Goal: Task Accomplishment & Management: Complete application form

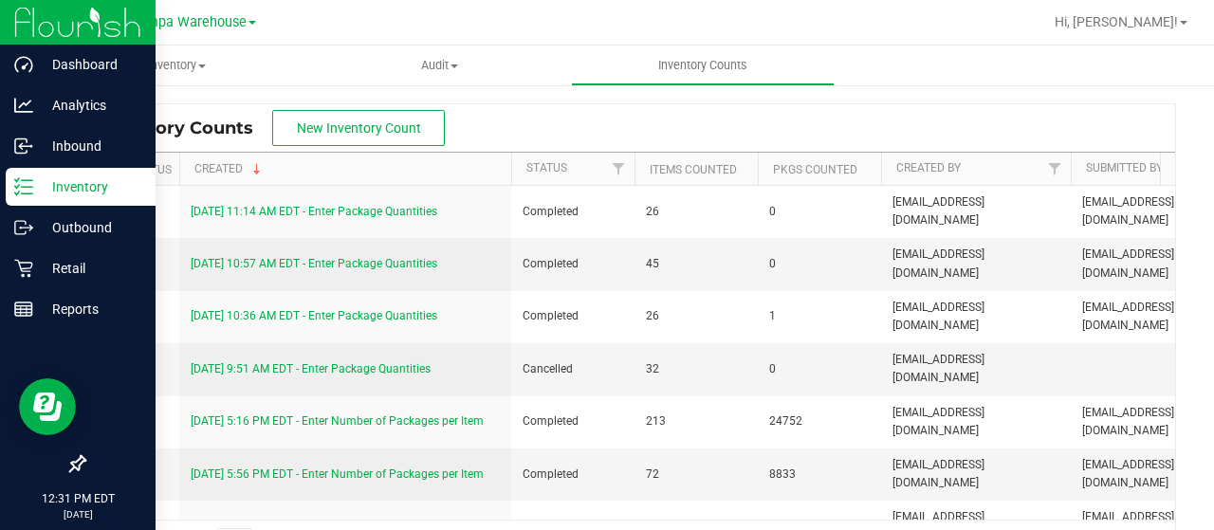
click at [34, 189] on p "Inventory" at bounding box center [90, 186] width 114 height 23
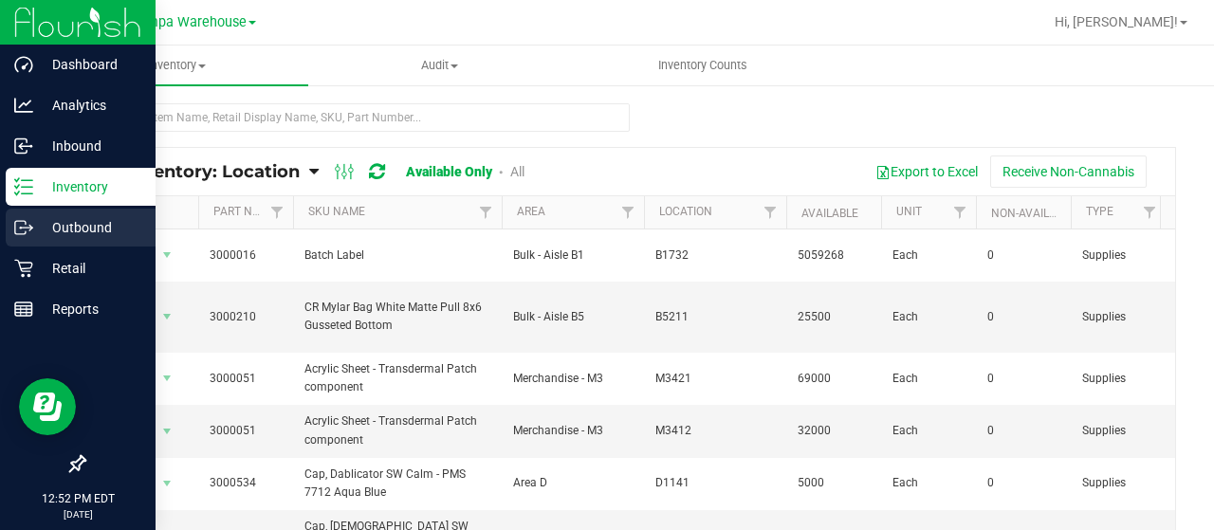
click at [76, 217] on p "Outbound" at bounding box center [90, 227] width 114 height 23
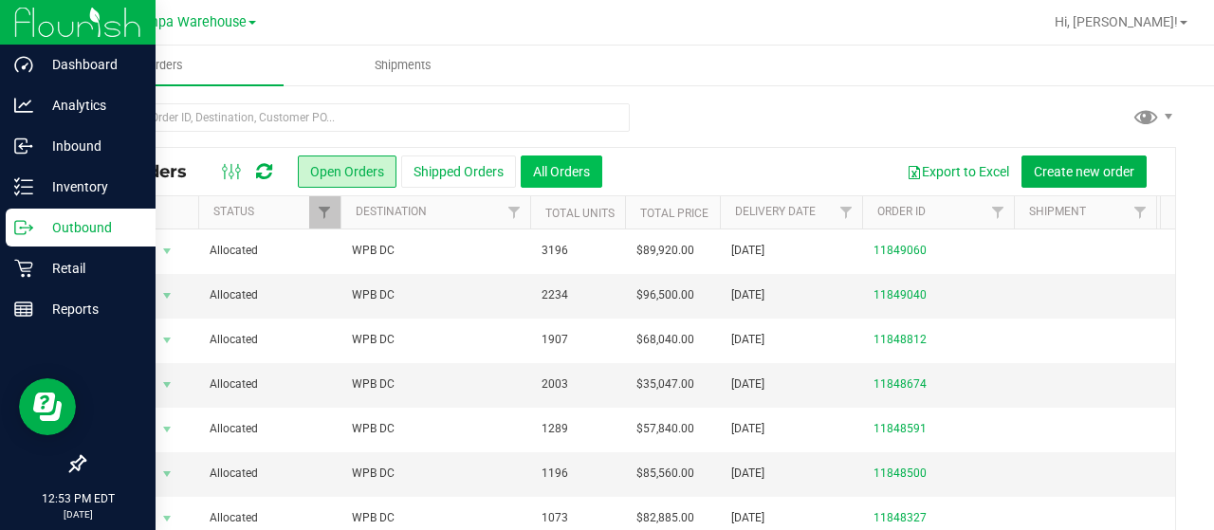
click at [563, 171] on button "All Orders" at bounding box center [562, 172] width 82 height 32
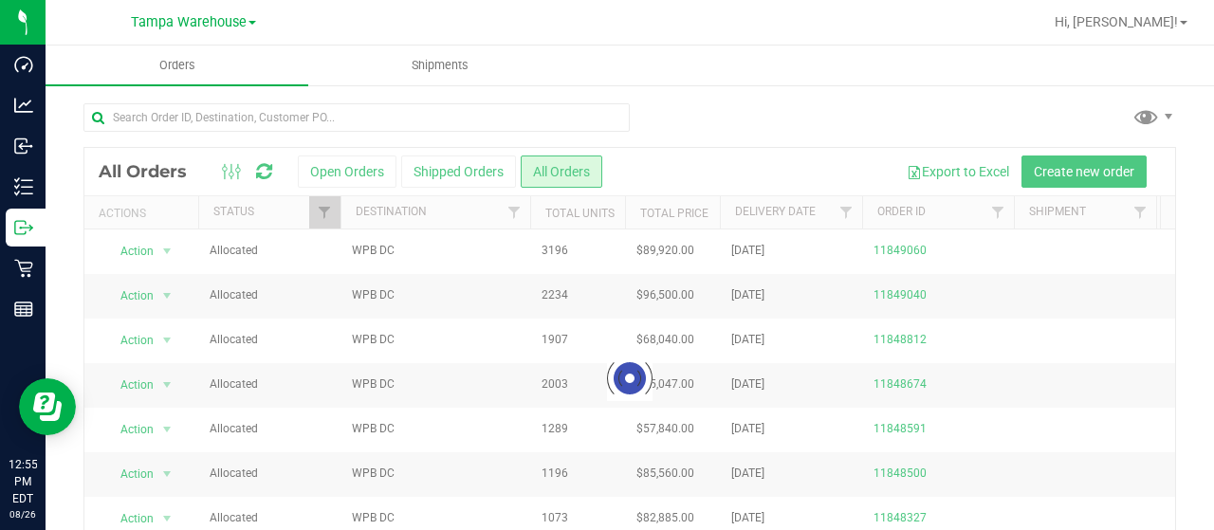
click at [457, 174] on div at bounding box center [629, 378] width 1091 height 461
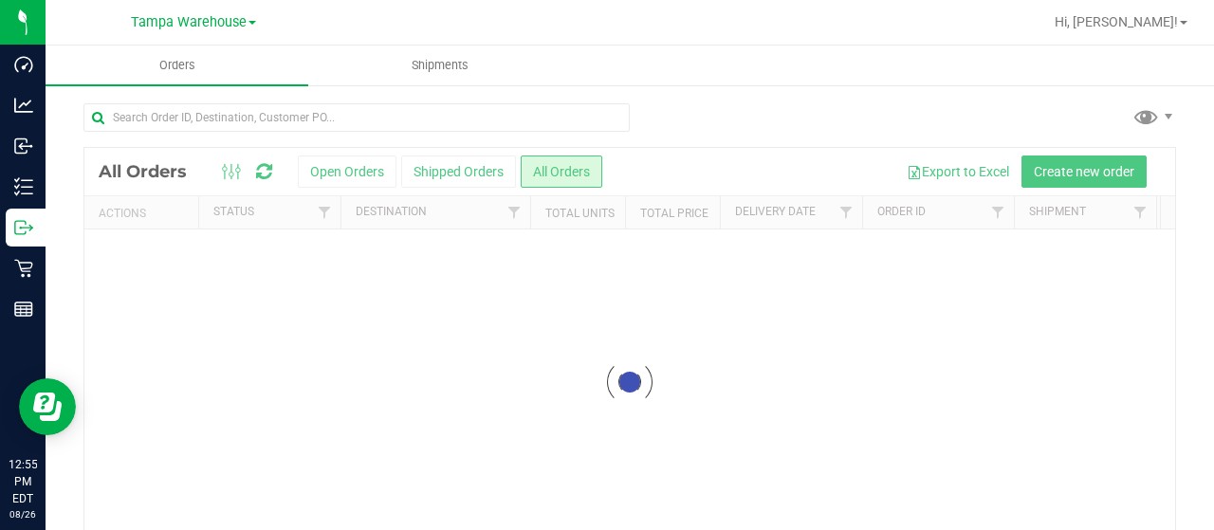
click at [452, 173] on div at bounding box center [629, 382] width 1091 height 469
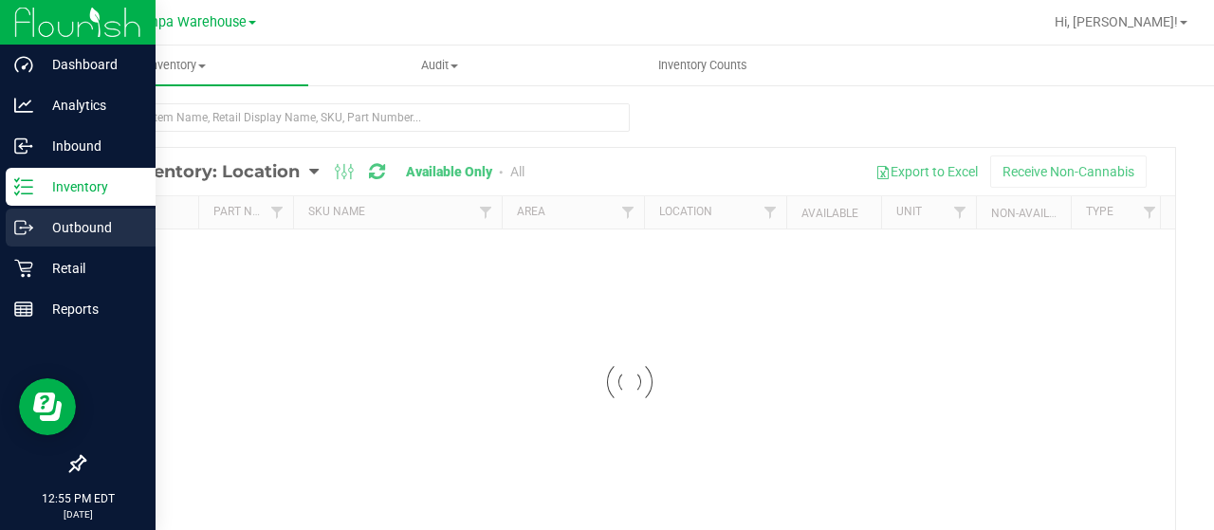
click at [41, 225] on p "Outbound" at bounding box center [90, 227] width 114 height 23
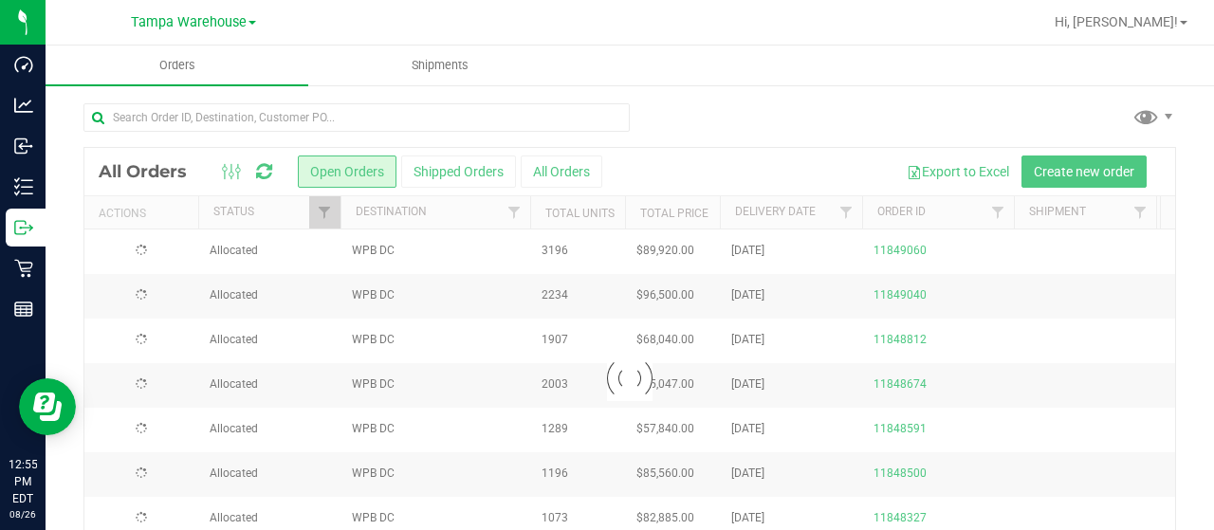
click at [471, 177] on div at bounding box center [629, 378] width 1091 height 461
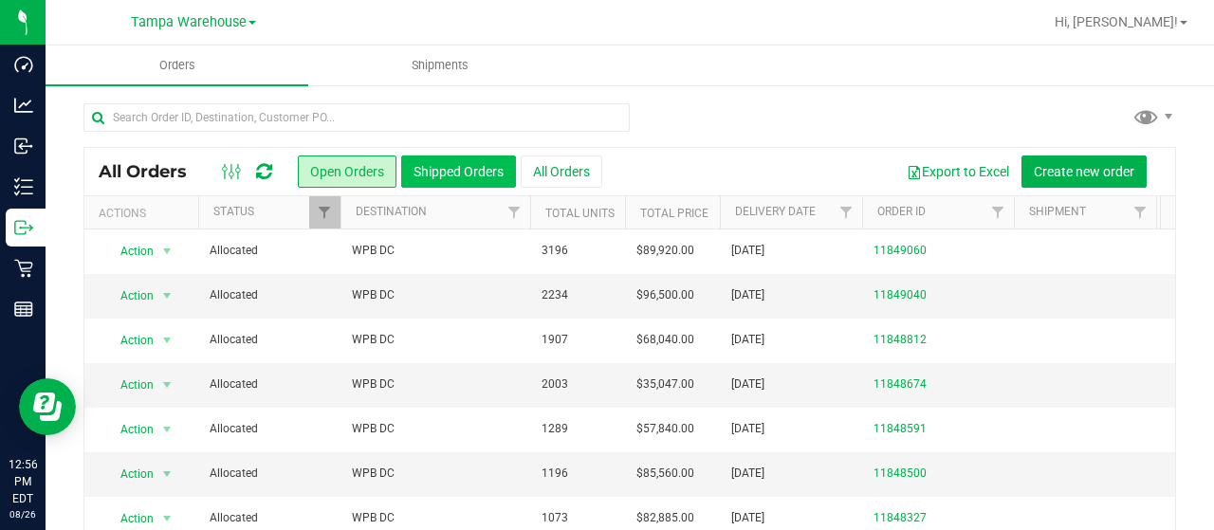
click at [464, 175] on button "Shipped Orders" at bounding box center [458, 172] width 115 height 32
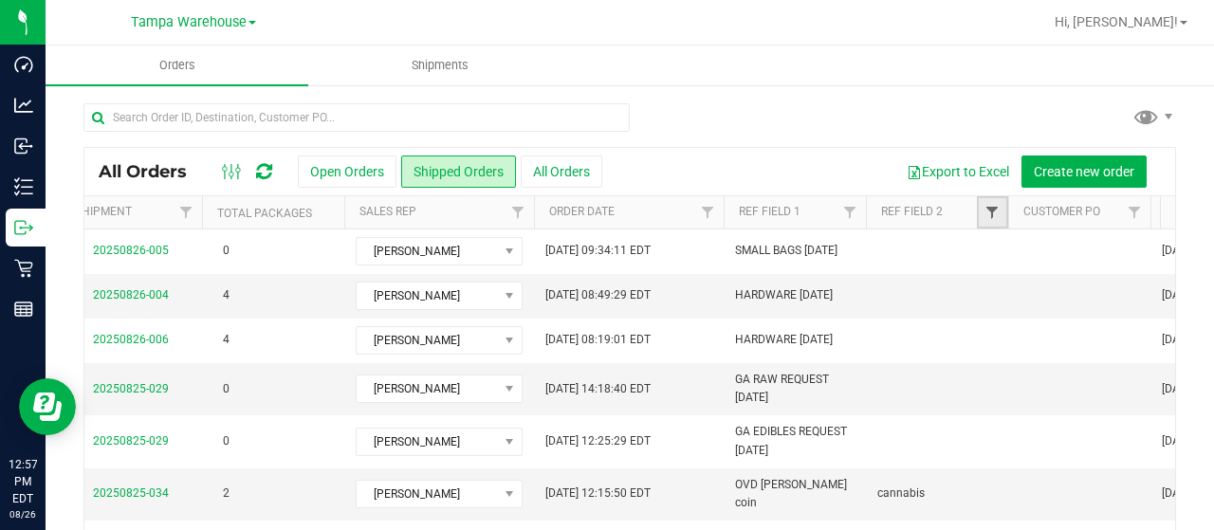
click at [994, 217] on span "Filter" at bounding box center [992, 212] width 15 height 15
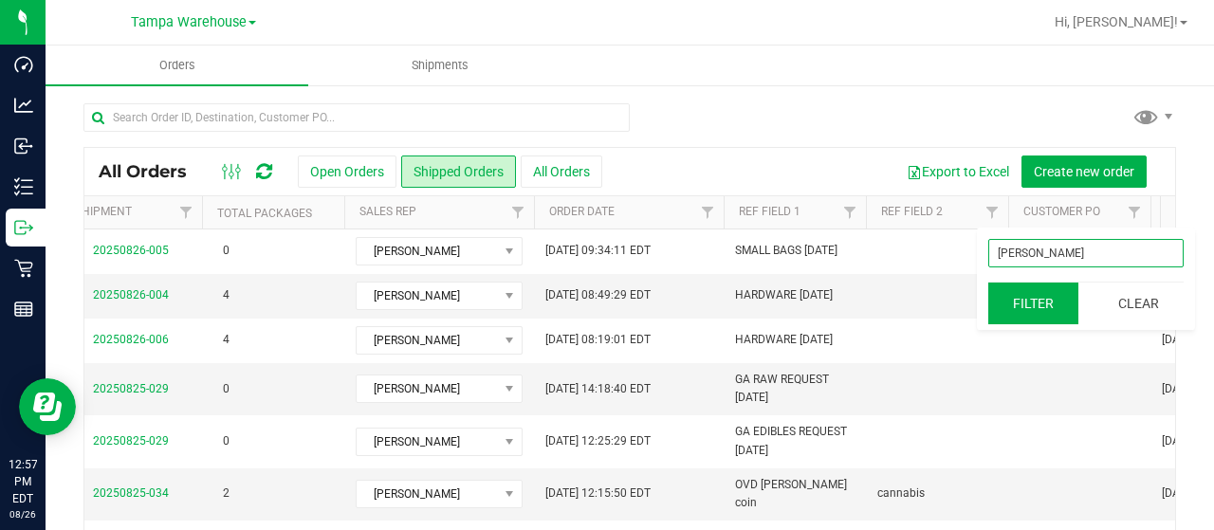
type input "[PERSON_NAME]"
click at [1051, 305] on button "Filter" at bounding box center [1033, 304] width 91 height 42
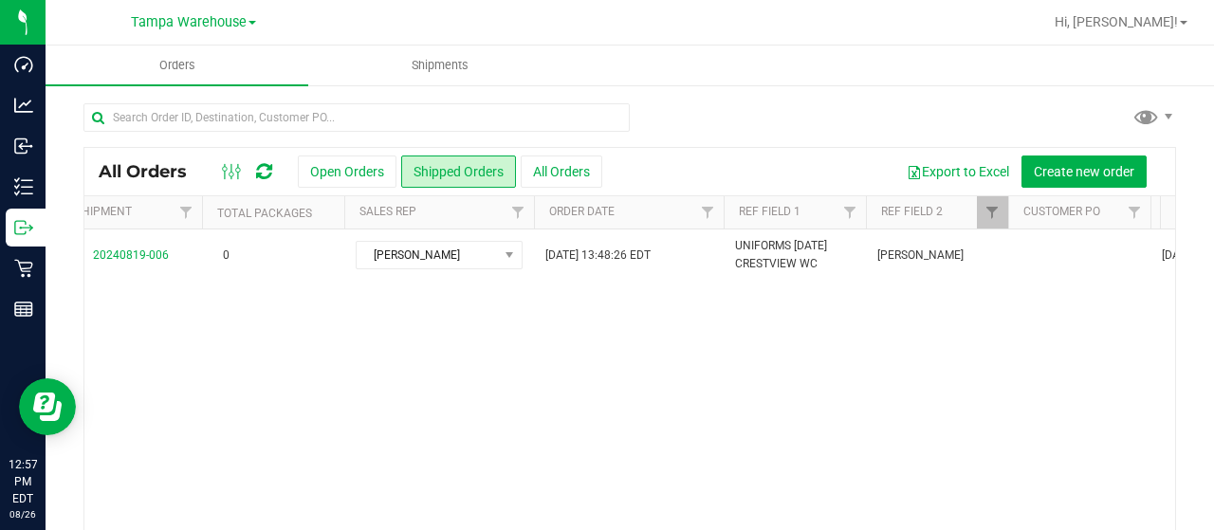
click at [752, 393] on div "Action Action Clone order Mark as fully paid Order audit log Print COAs (single…" at bounding box center [629, 397] width 1091 height 334
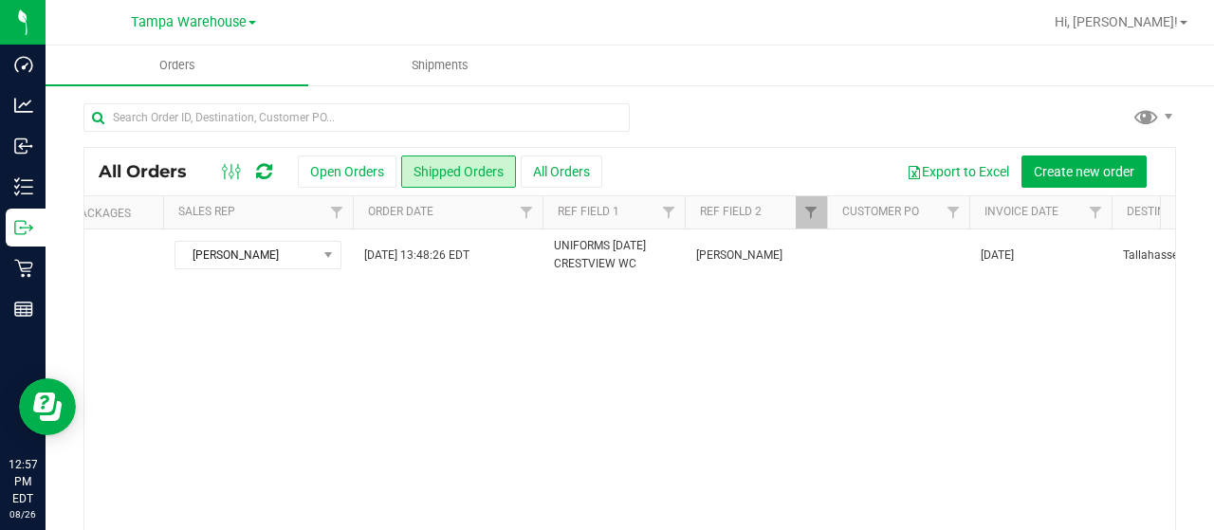
scroll to position [0, 1139]
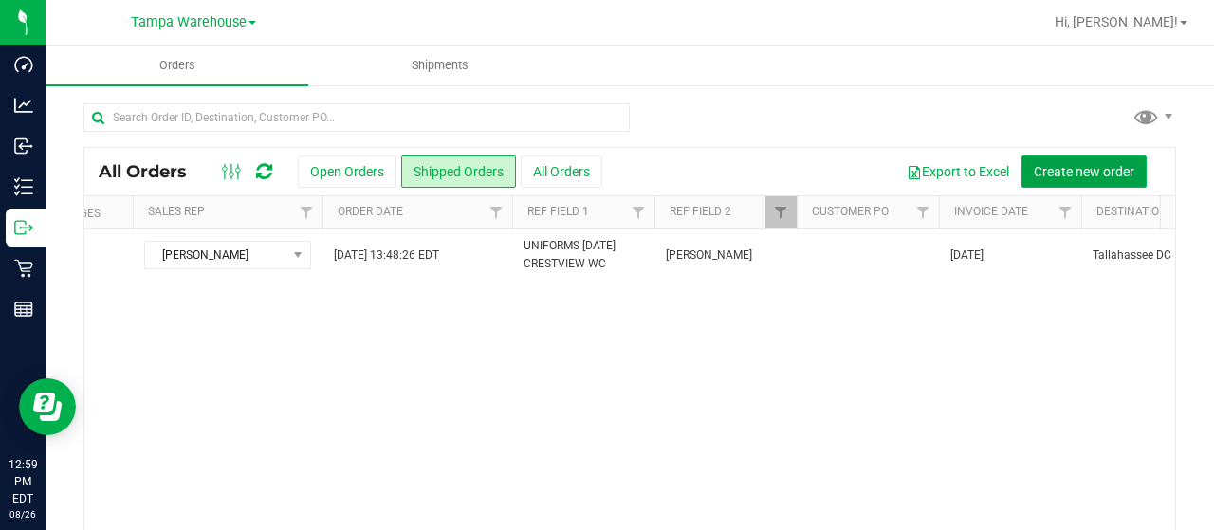
click at [1102, 166] on span "Create new order" at bounding box center [1084, 171] width 101 height 15
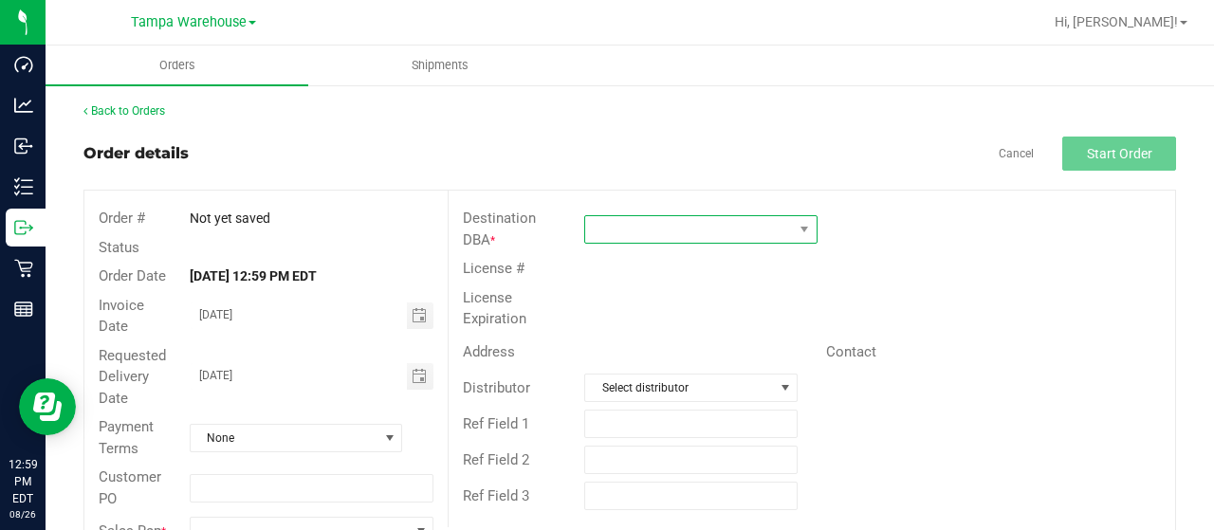
click at [596, 216] on span at bounding box center [689, 229] width 208 height 27
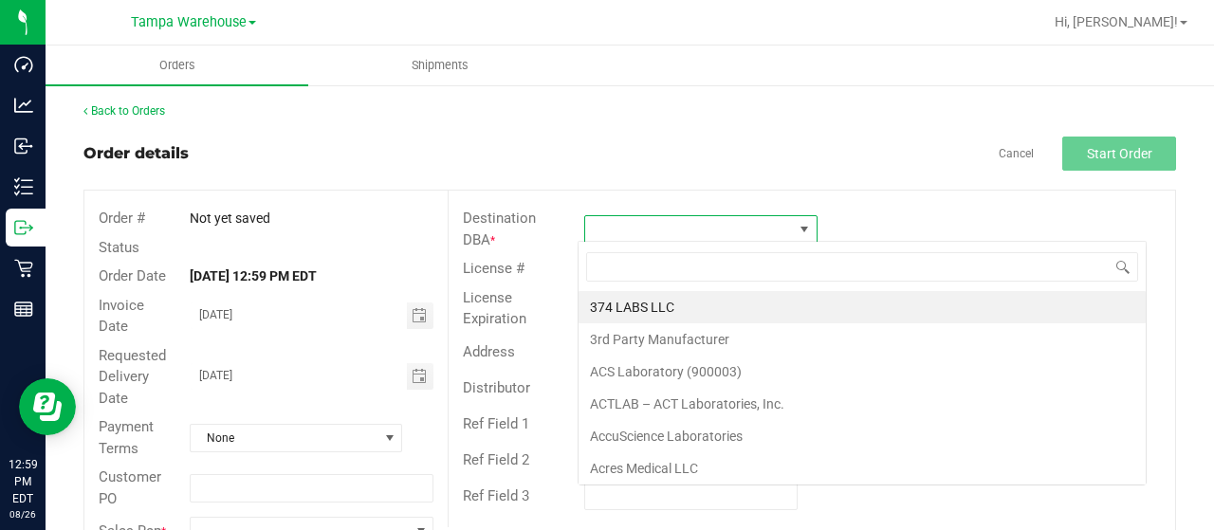
scroll to position [28, 230]
type input "TAL"
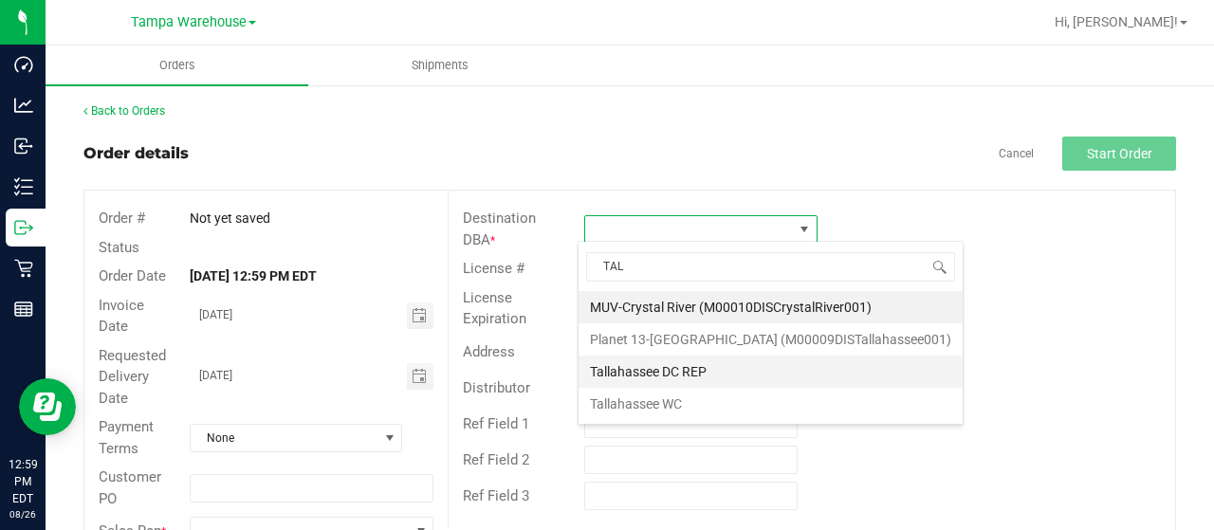
click at [655, 372] on li "Tallahassee DC REP" at bounding box center [771, 372] width 384 height 32
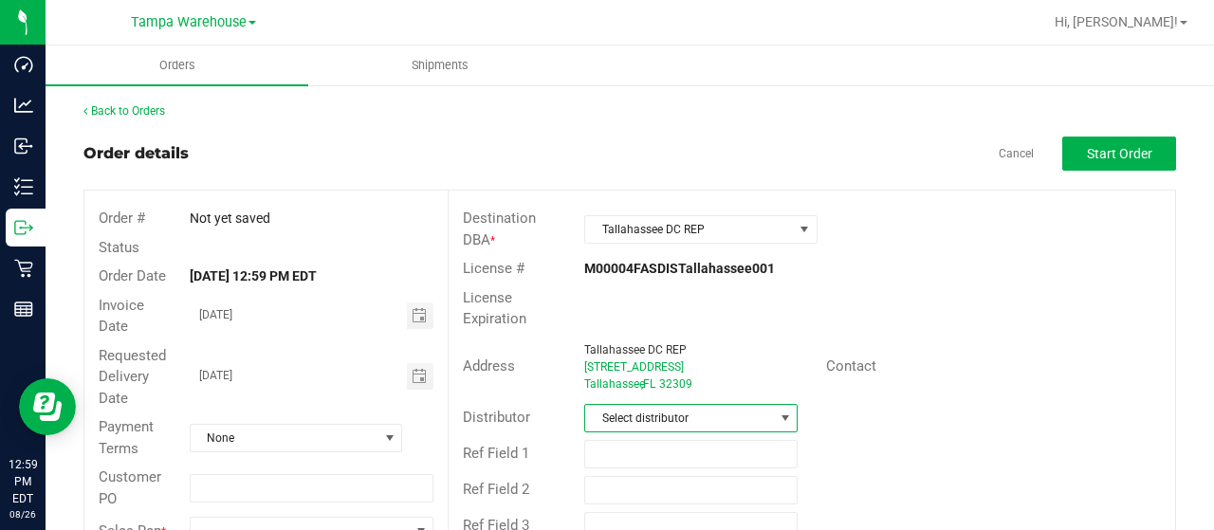
click at [715, 414] on span "Select distributor" at bounding box center [679, 418] width 188 height 27
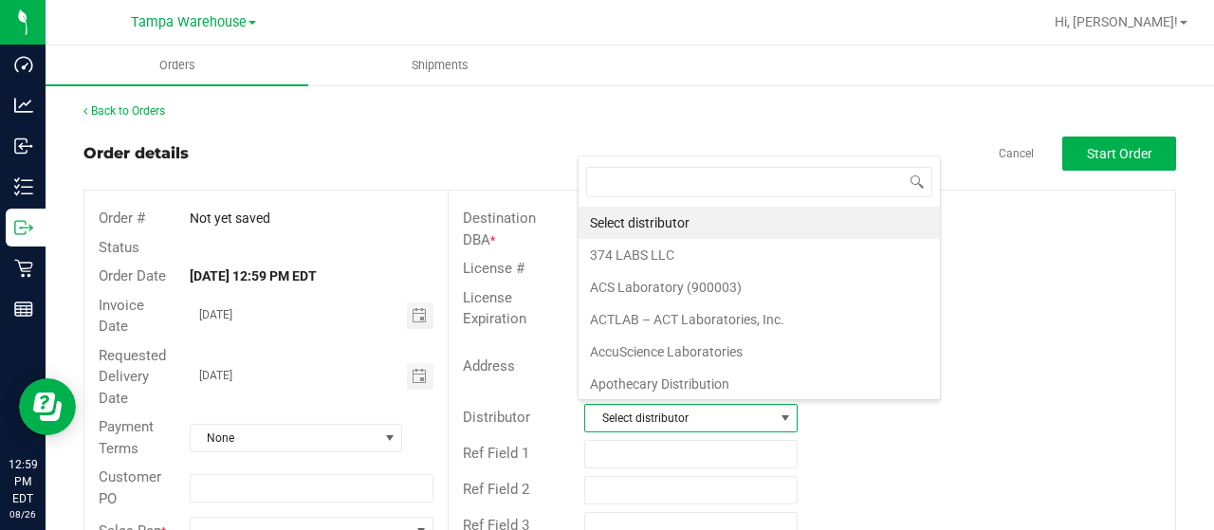
scroll to position [28, 207]
type input "[GEOGRAPHIC_DATA]"
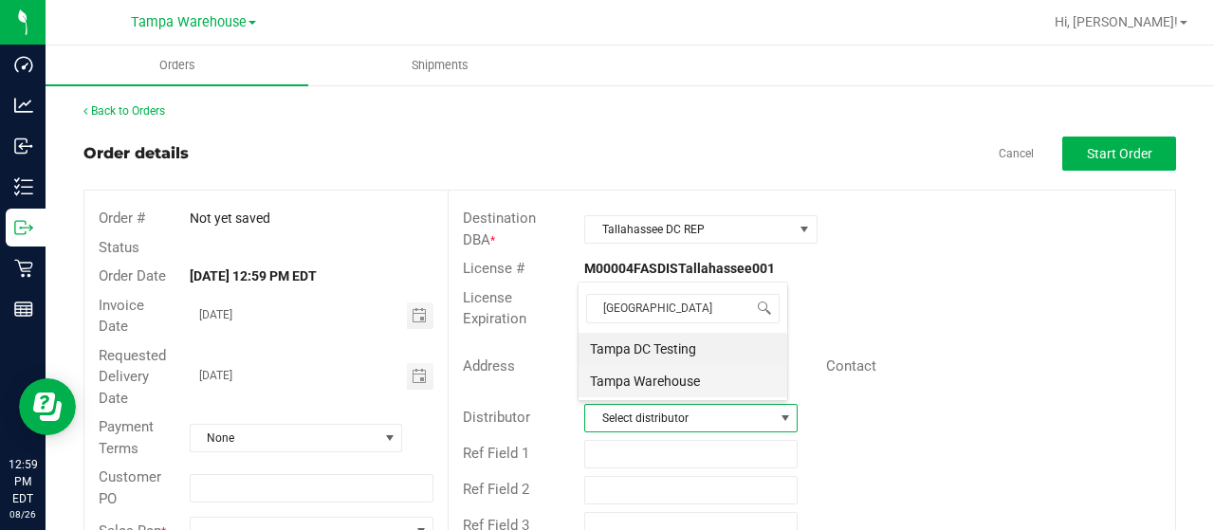
click at [641, 377] on li "Tampa Warehouse" at bounding box center [683, 381] width 209 height 32
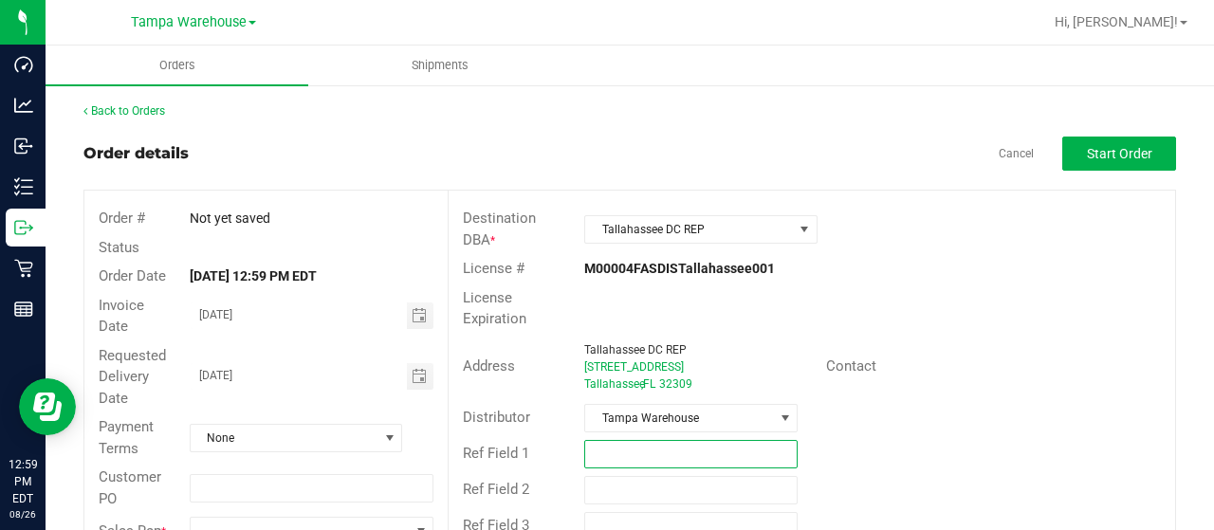
click at [634, 447] on input "text" at bounding box center [690, 454] width 213 height 28
type input "UNIFORMS [DATE] CRESTVIEW WC"
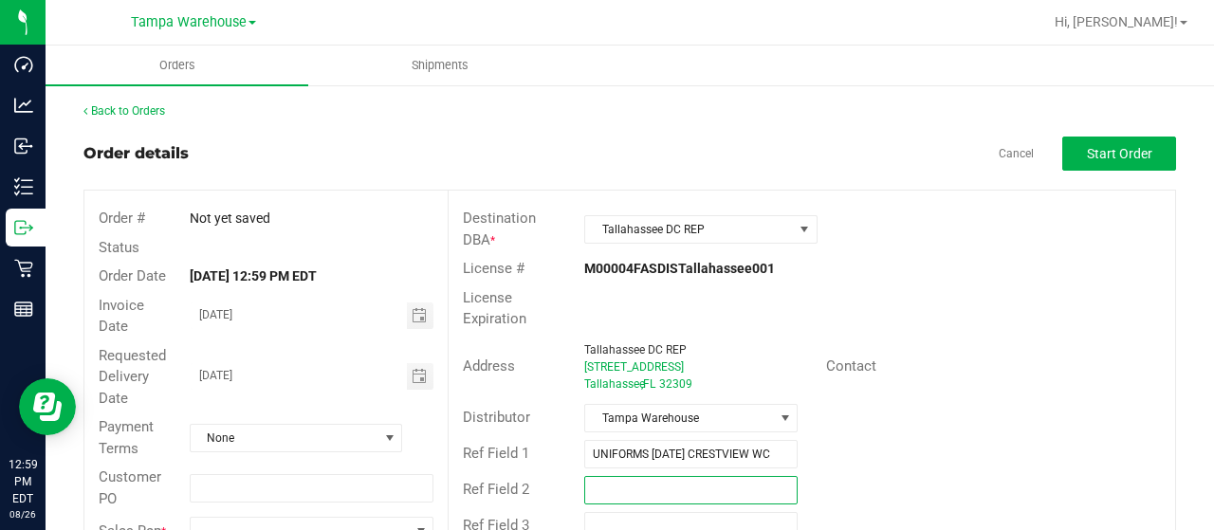
click at [664, 498] on input "text" at bounding box center [690, 490] width 213 height 28
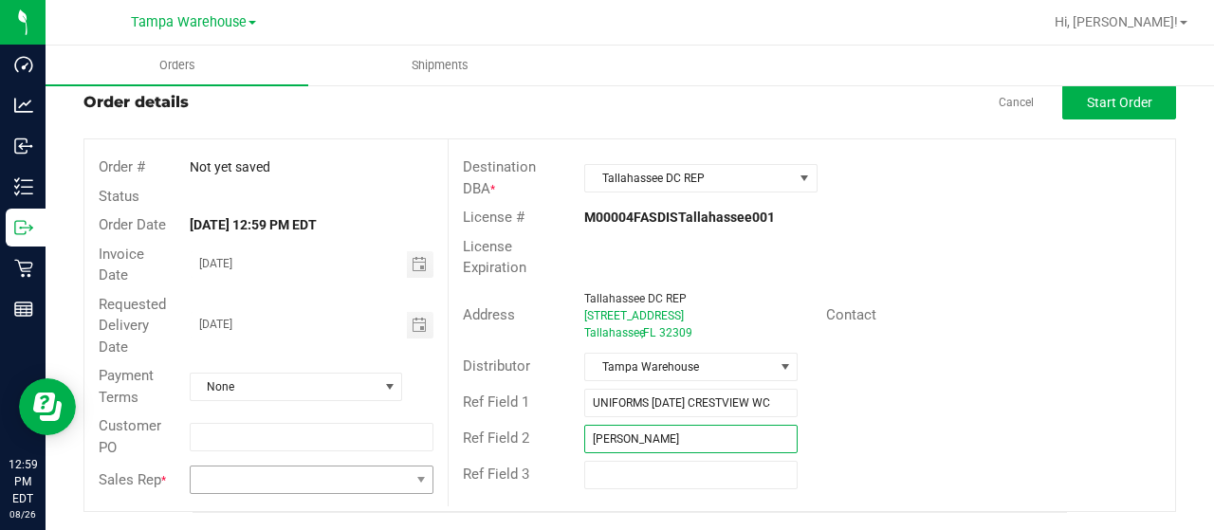
type input "[PERSON_NAME]"
click at [383, 467] on span at bounding box center [300, 480] width 218 height 27
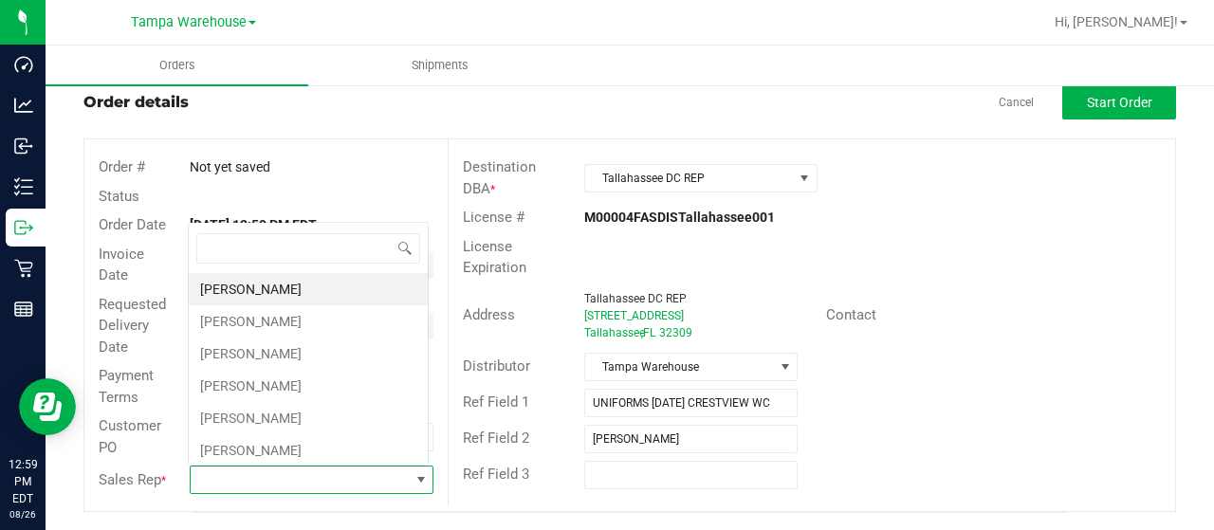
scroll to position [28, 237]
type input "mo"
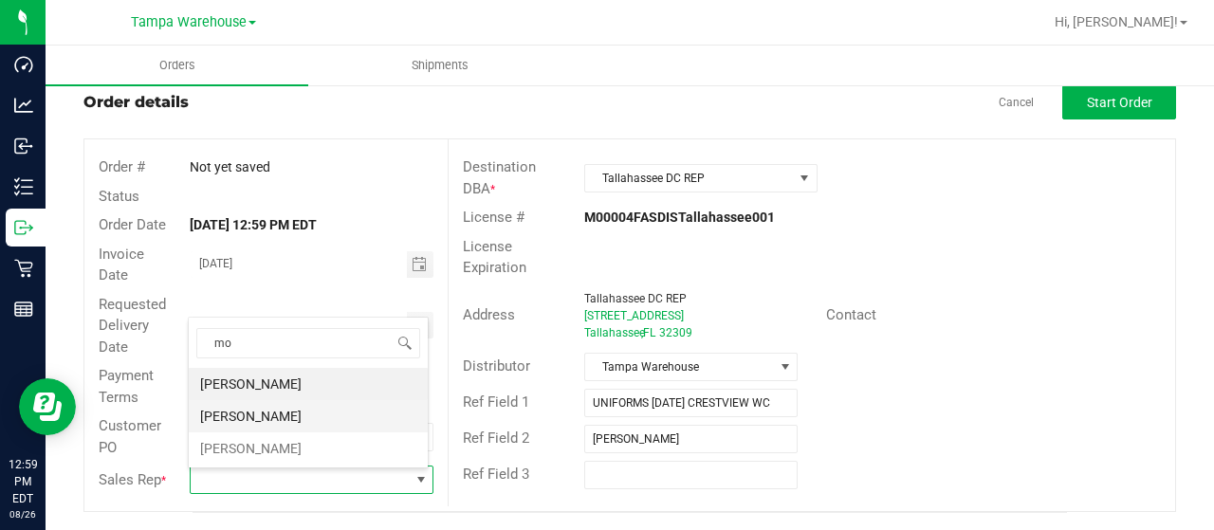
click at [260, 413] on li "[PERSON_NAME]" at bounding box center [308, 416] width 239 height 32
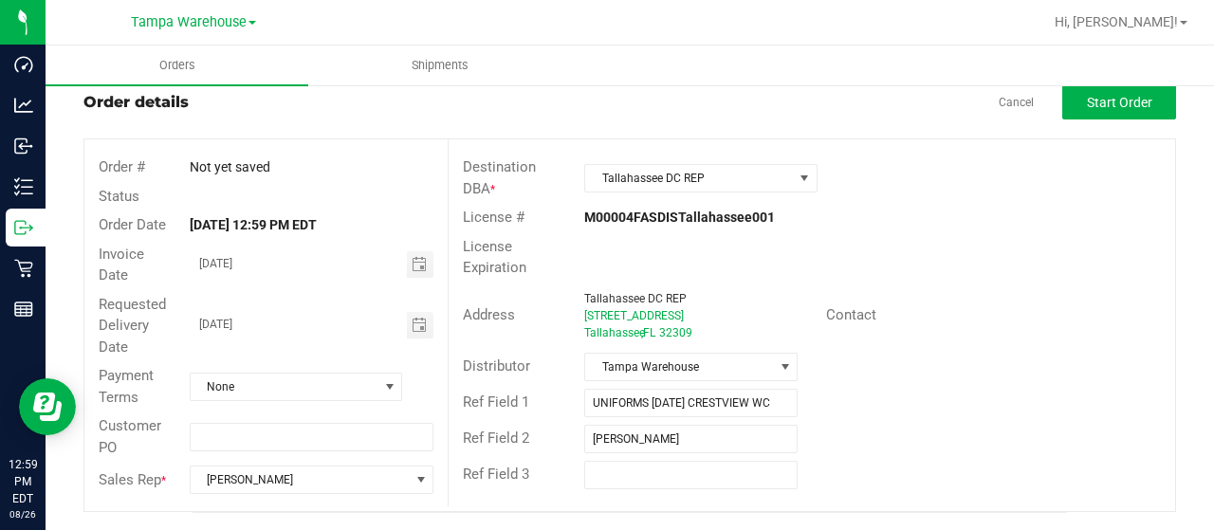
click at [1034, 341] on div "Address [GEOGRAPHIC_DATA][STREET_ADDRESS] Contact" at bounding box center [812, 316] width 727 height 66
click at [1075, 115] on button "Start Order" at bounding box center [1119, 102] width 114 height 34
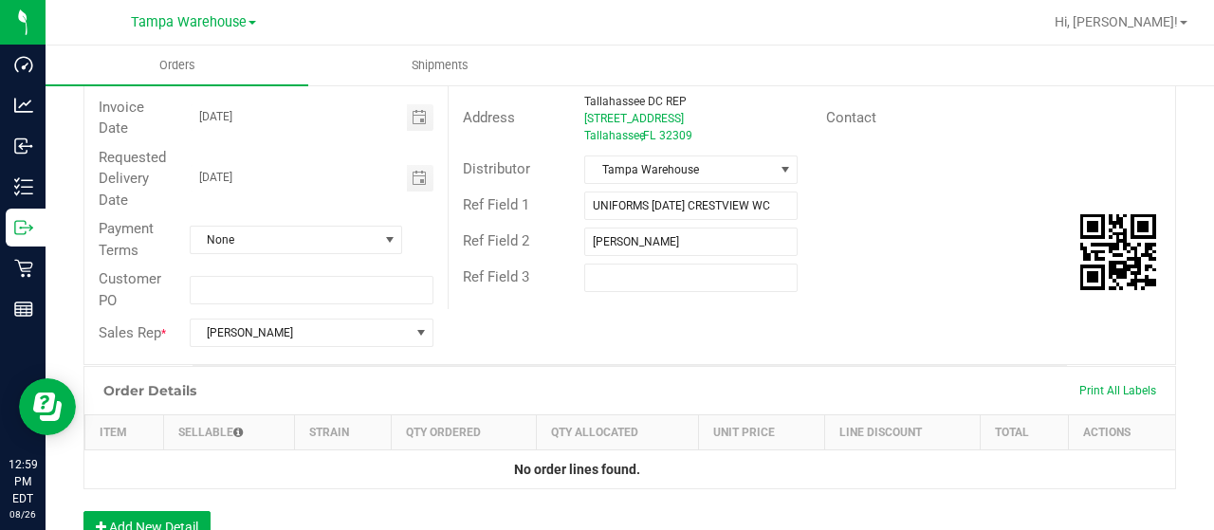
scroll to position [252, 0]
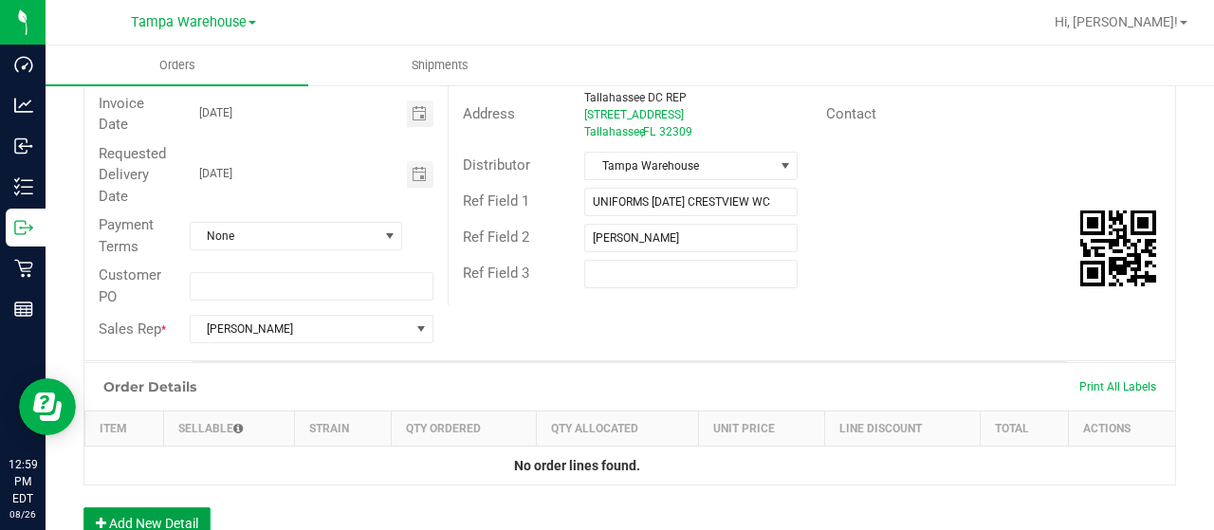
drag, startPoint x: 175, startPoint y: 511, endPoint x: 109, endPoint y: 513, distance: 65.5
click at [109, 513] on button "Add New Detail" at bounding box center [146, 524] width 127 height 32
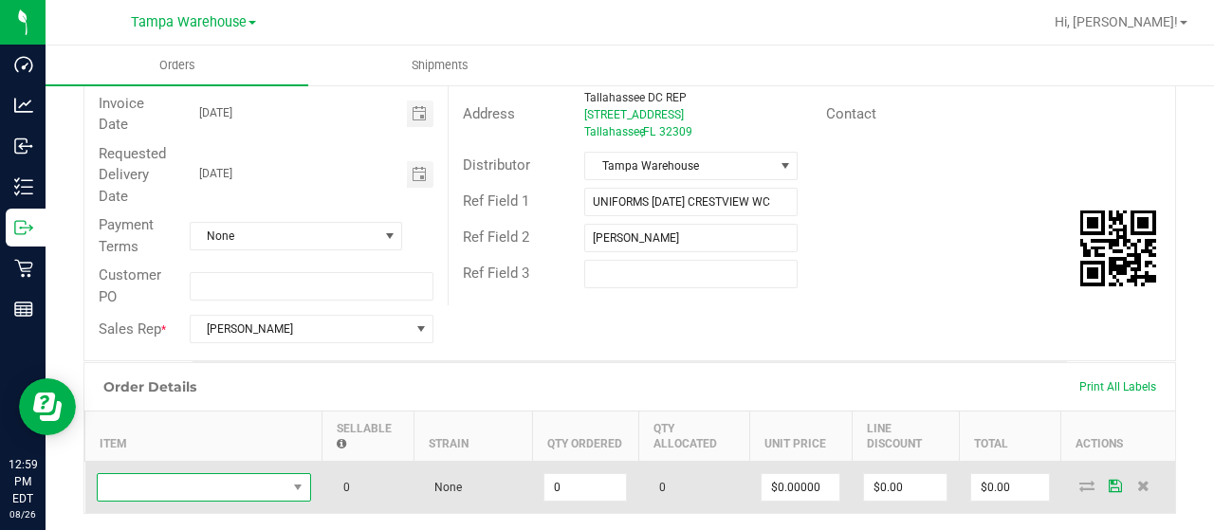
click at [217, 477] on span "NO DATA FOUND" at bounding box center [192, 487] width 189 height 27
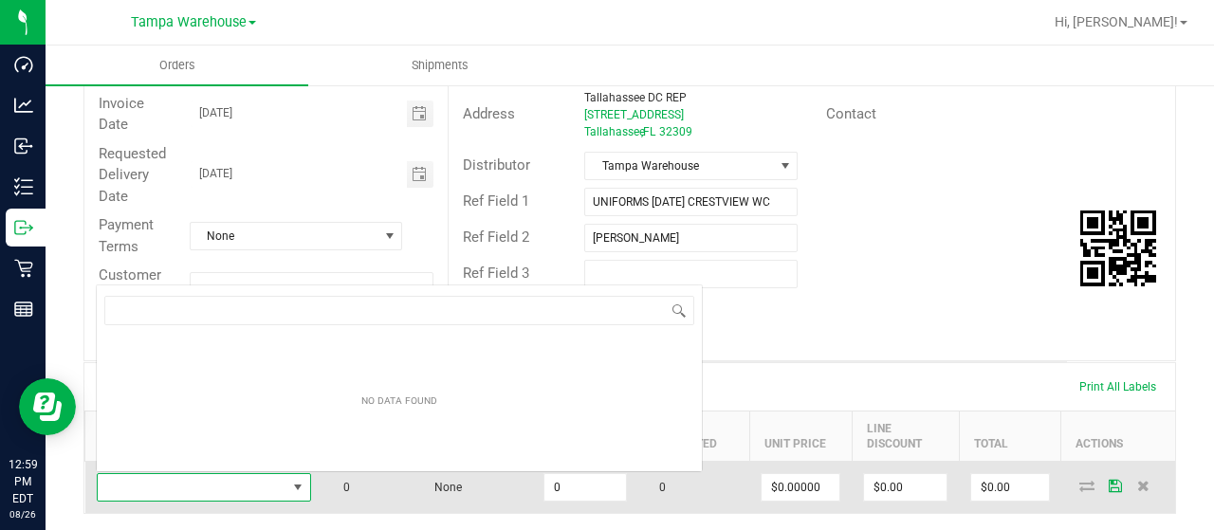
scroll to position [28, 214]
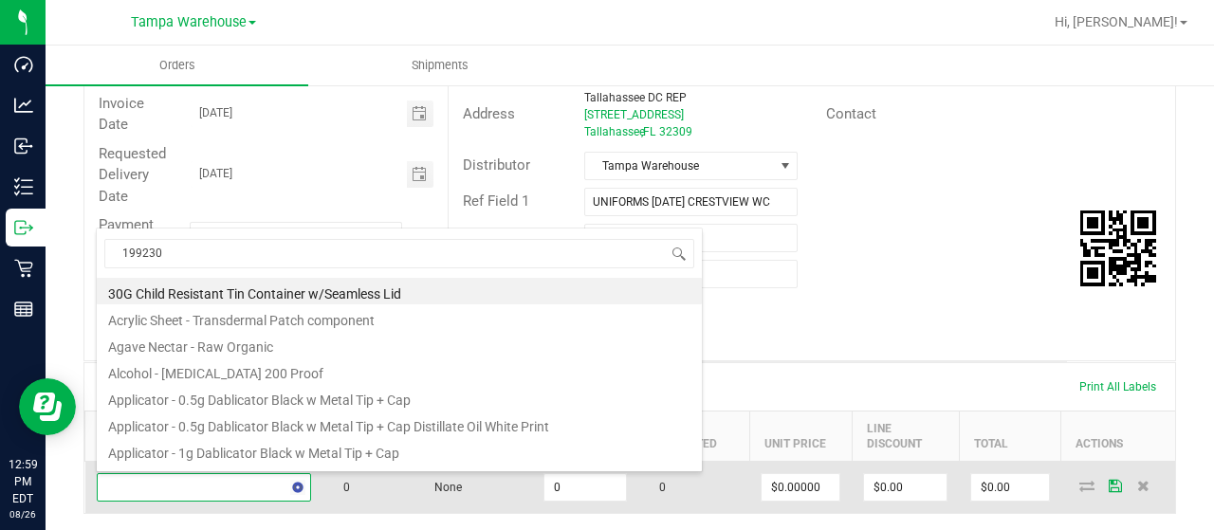
type input "1992303"
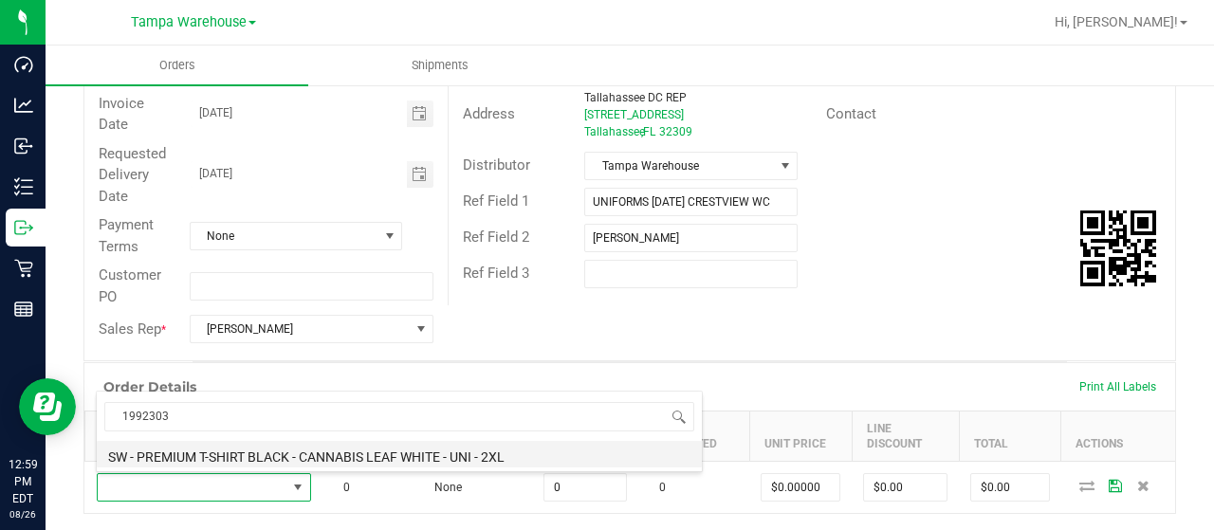
click at [396, 455] on li "SW - PREMIUM T-SHIRT BLACK - CANNABIS LEAF WHITE - UNI - 2XL" at bounding box center [399, 454] width 605 height 27
type input "0 ea"
type input "$12.75000"
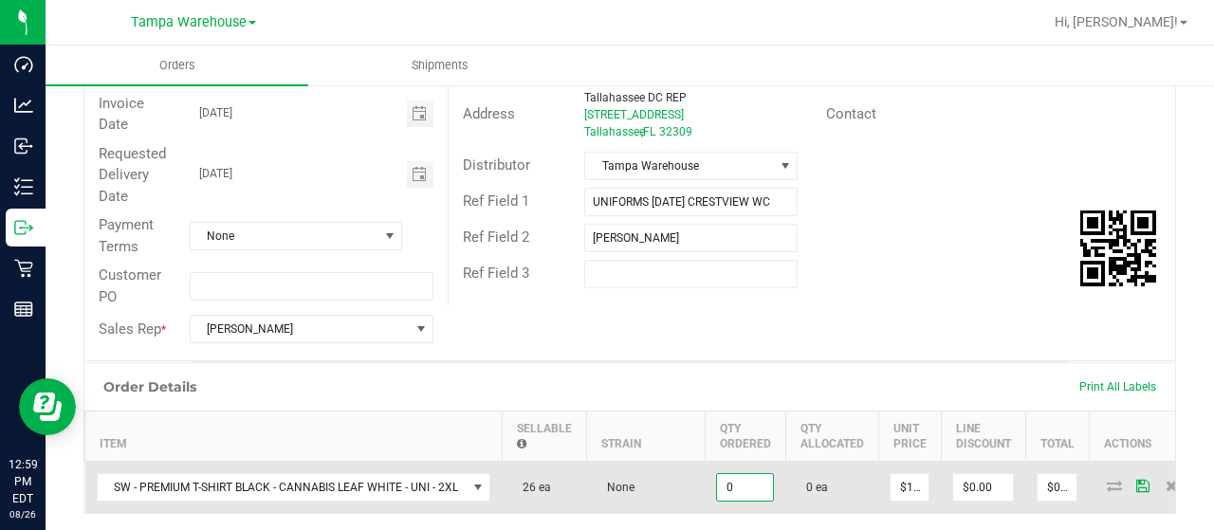
click at [719, 486] on input "0" at bounding box center [745, 487] width 56 height 27
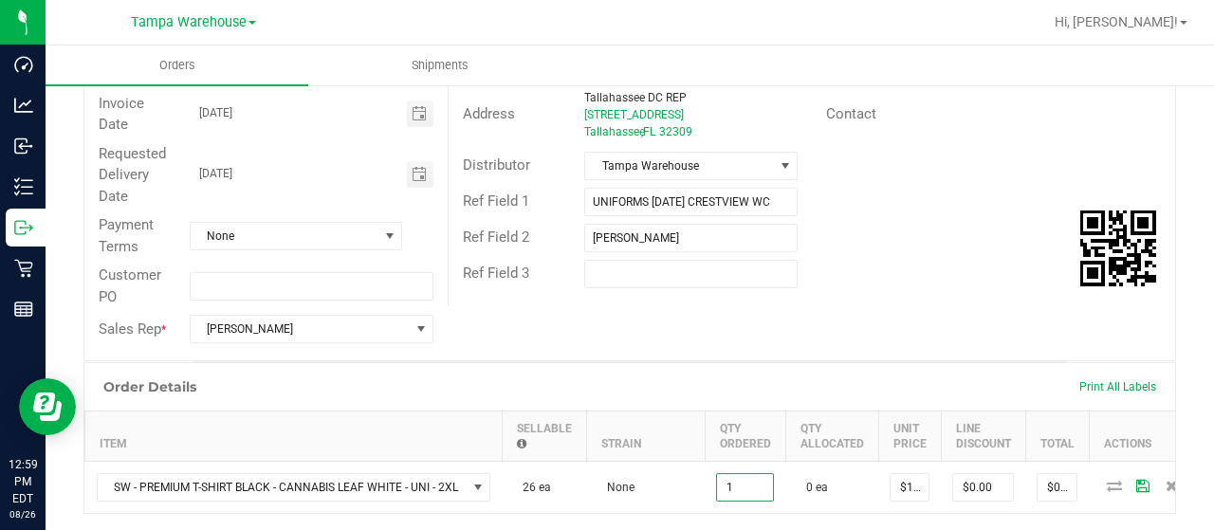
type input "1 ea"
type input "$12.75"
click at [840, 350] on div "Order # 11849833 Status Created Order Date [DATE] 12:59 PM EDT Payment Status A…" at bounding box center [629, 149] width 1091 height 422
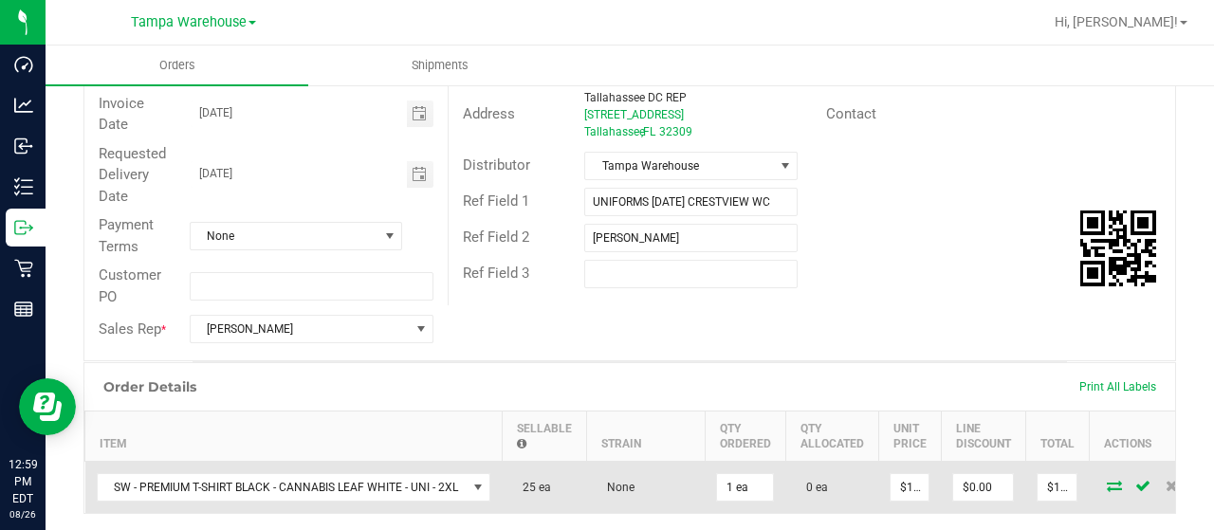
click at [1110, 487] on icon at bounding box center [1114, 485] width 15 height 11
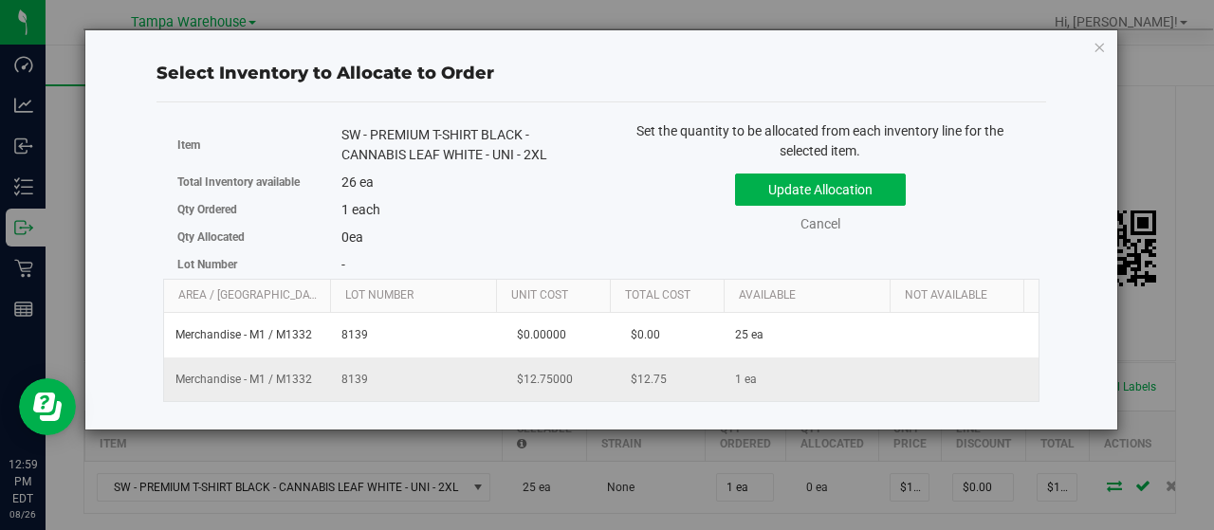
scroll to position [0, 195]
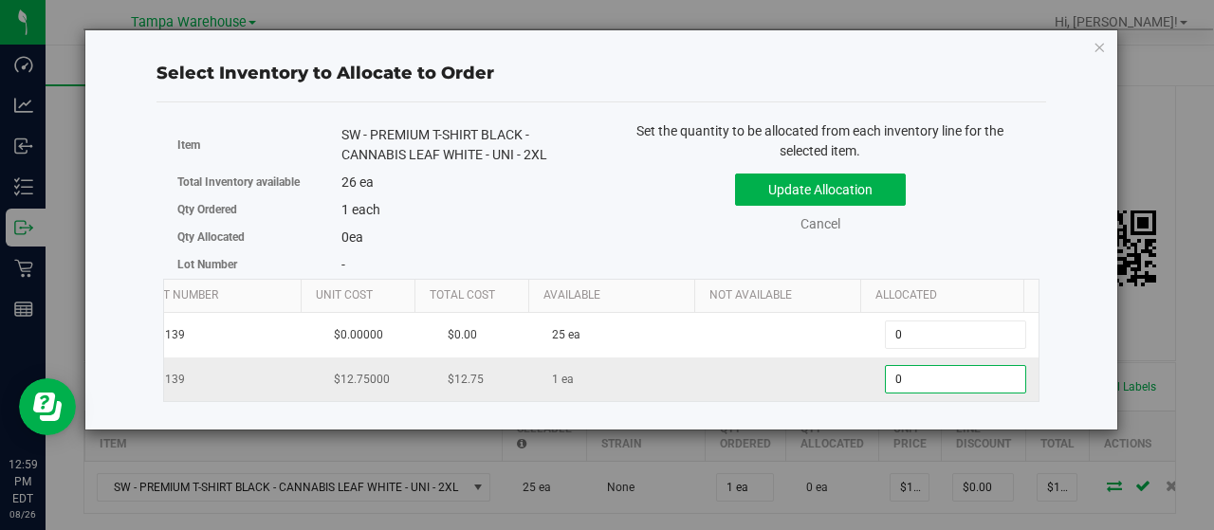
click at [905, 370] on span "0 0" at bounding box center [955, 379] width 141 height 28
click at [905, 370] on input "0" at bounding box center [955, 379] width 139 height 27
type input "1"
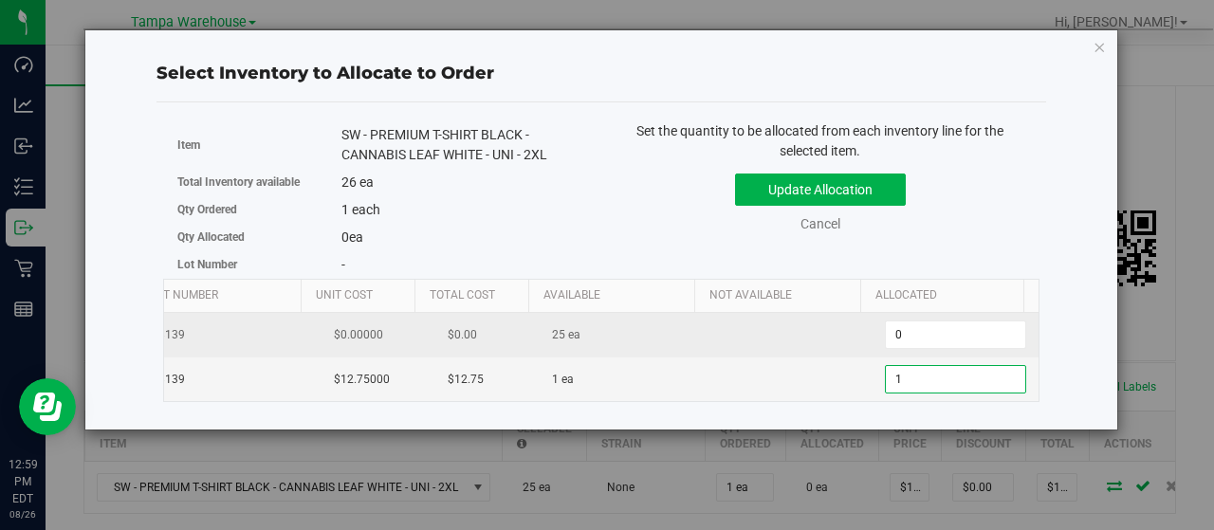
type input "1"
click at [746, 346] on td at bounding box center [790, 335] width 166 height 45
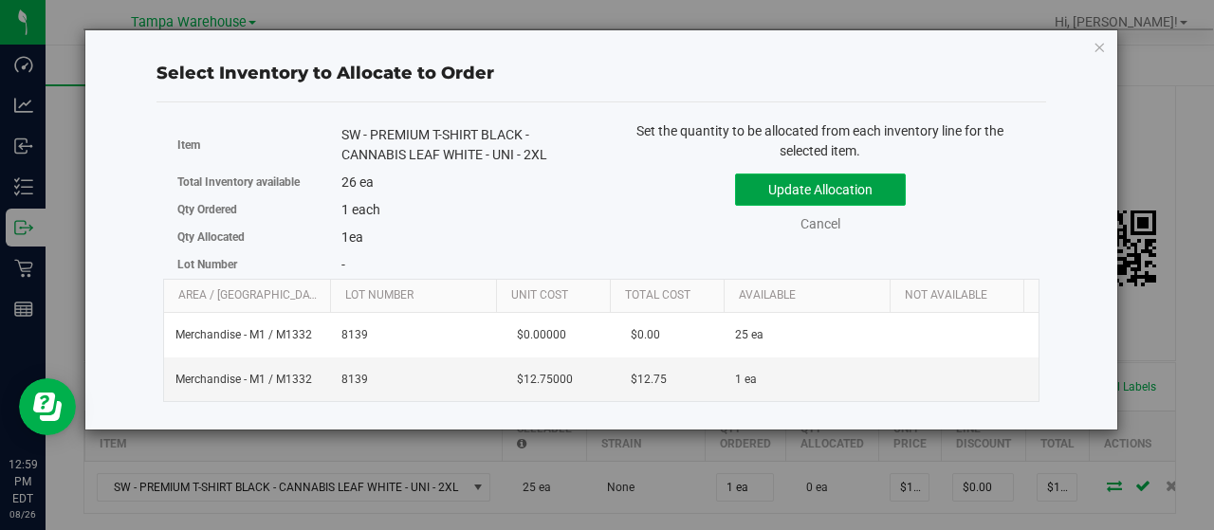
click at [823, 177] on button "Update Allocation" at bounding box center [820, 190] width 171 height 32
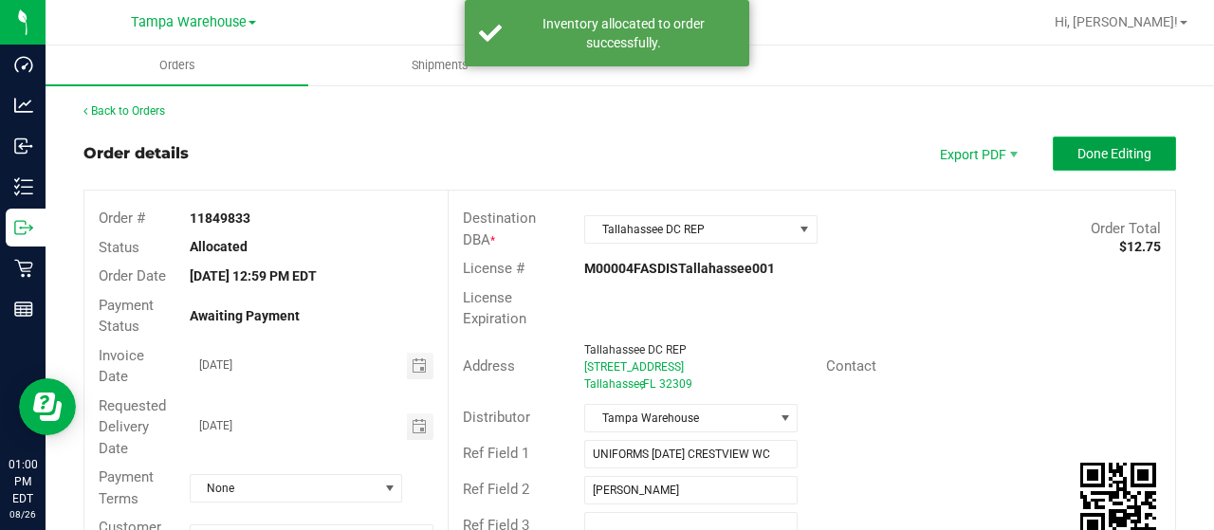
click at [1117, 157] on span "Done Editing" at bounding box center [1115, 153] width 74 height 15
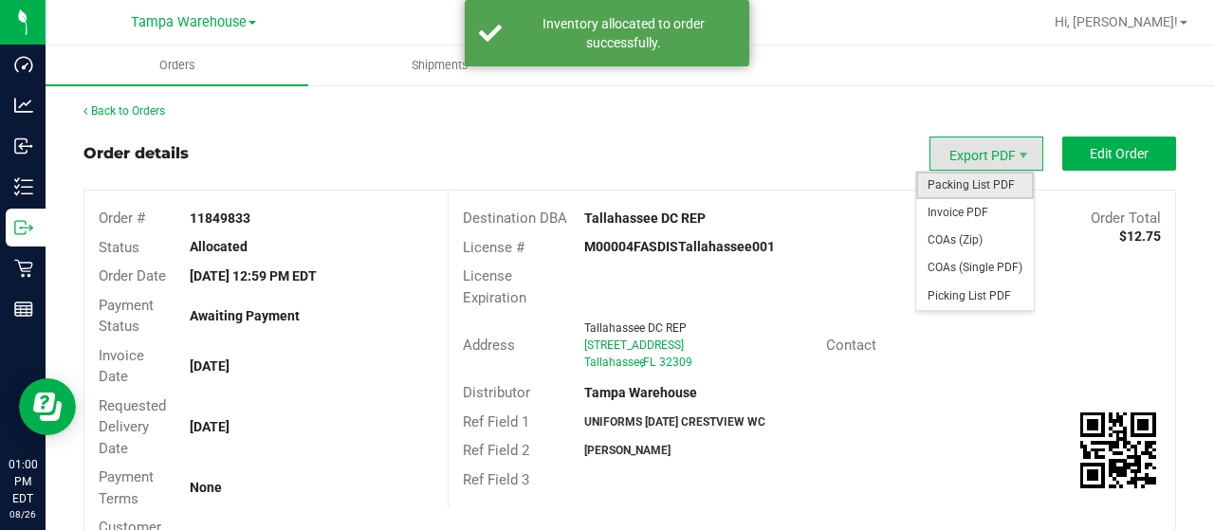
click at [957, 177] on span "Packing List PDF" at bounding box center [975, 186] width 118 height 28
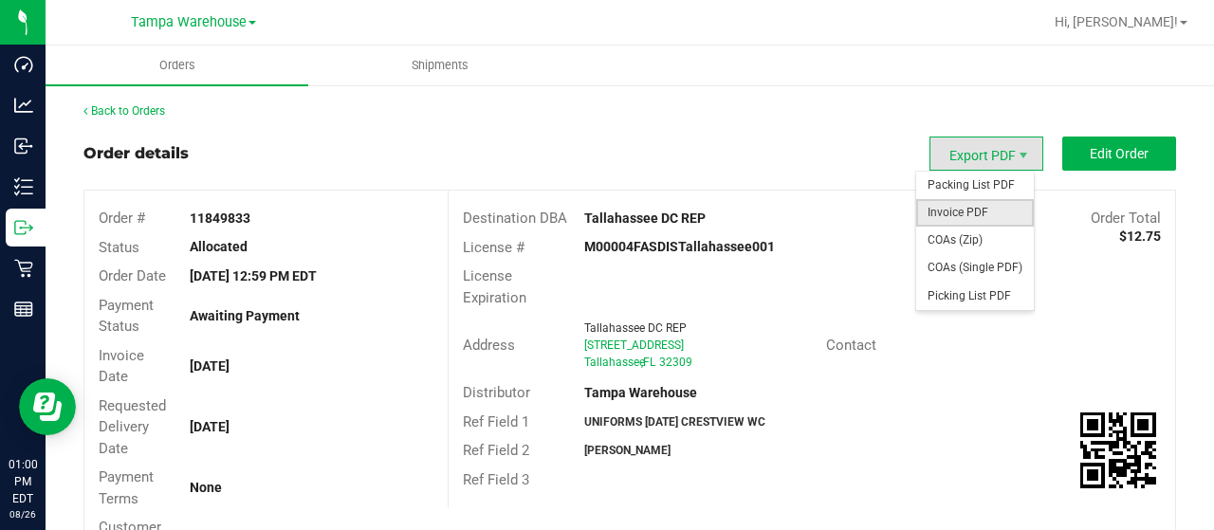
click at [981, 212] on span "Invoice PDF" at bounding box center [975, 213] width 118 height 28
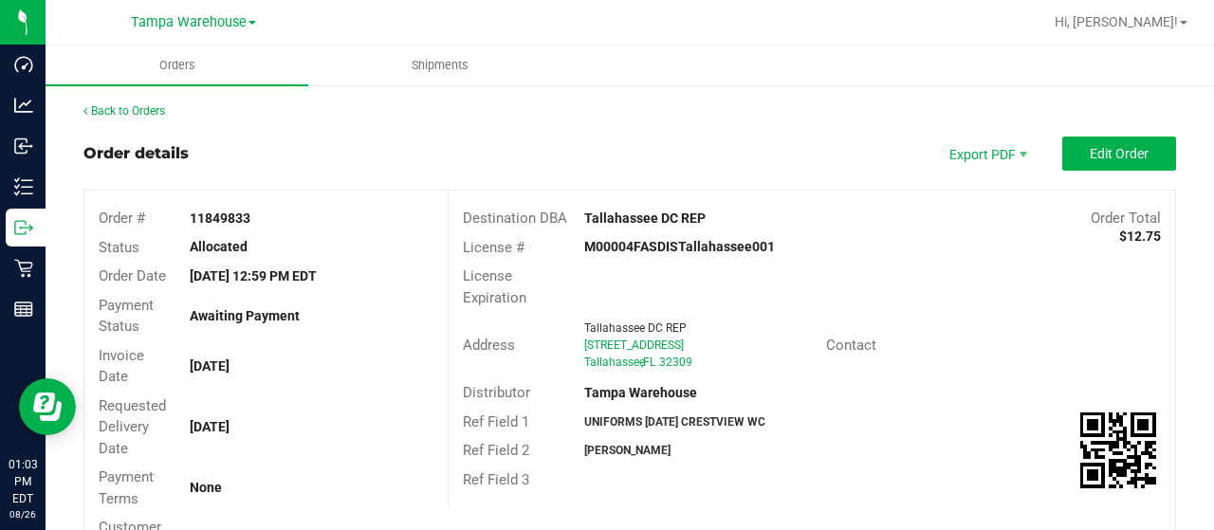
click at [158, 117] on link "Back to Orders" at bounding box center [124, 110] width 82 height 13
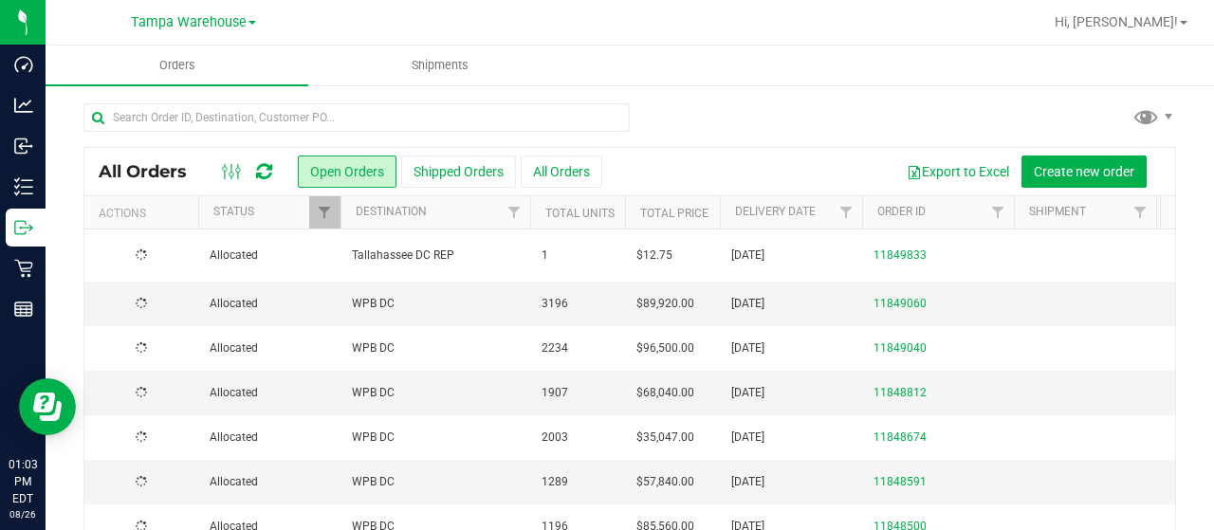
click at [443, 261] on span "Tallahassee DC REP" at bounding box center [435, 256] width 167 height 18
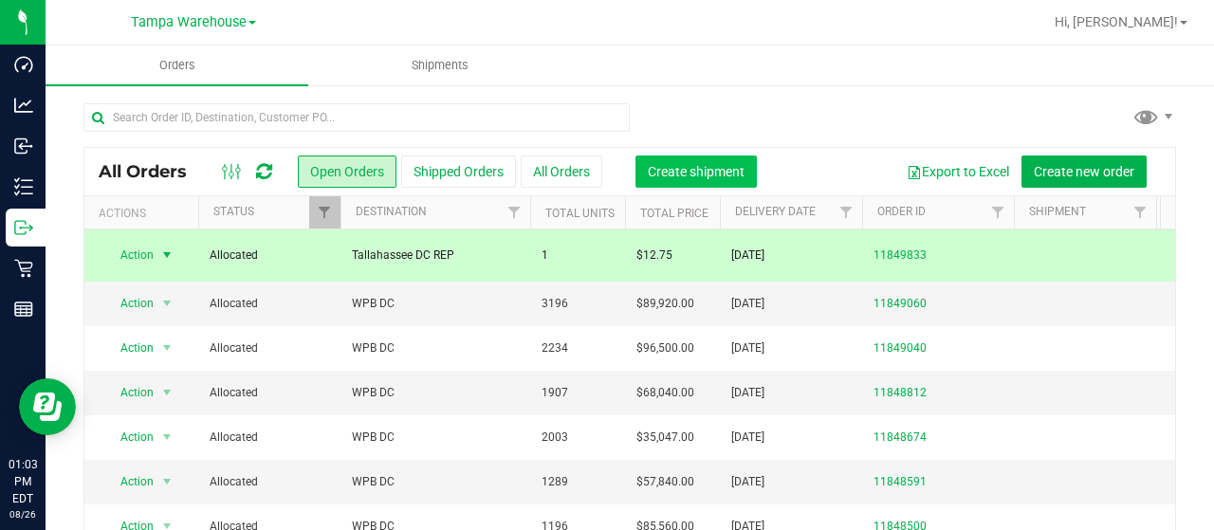
click at [698, 169] on span "Create shipment" at bounding box center [696, 171] width 97 height 15
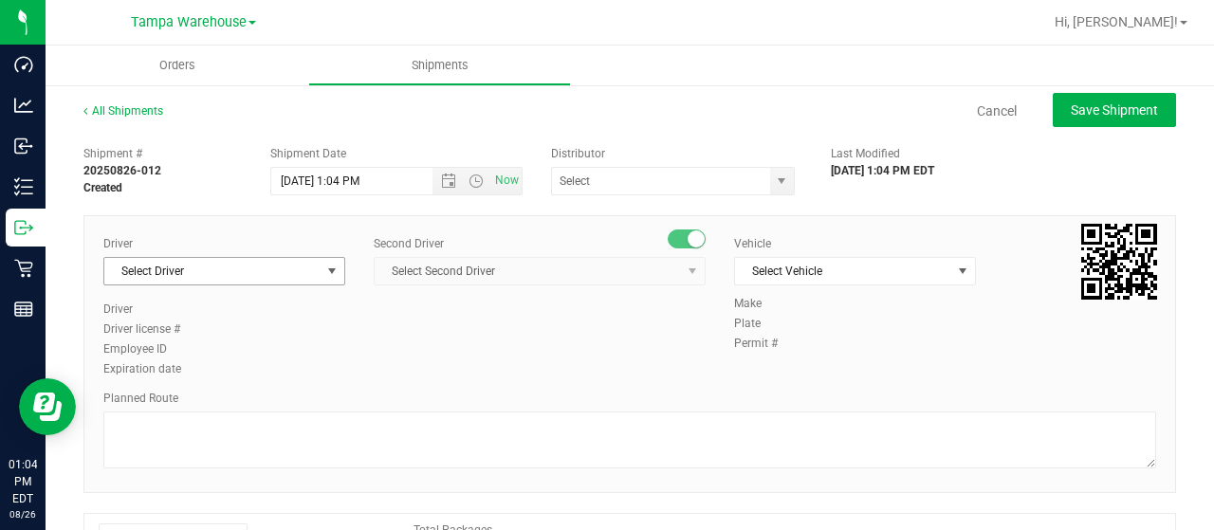
click at [243, 271] on span "Select Driver" at bounding box center [212, 271] width 216 height 27
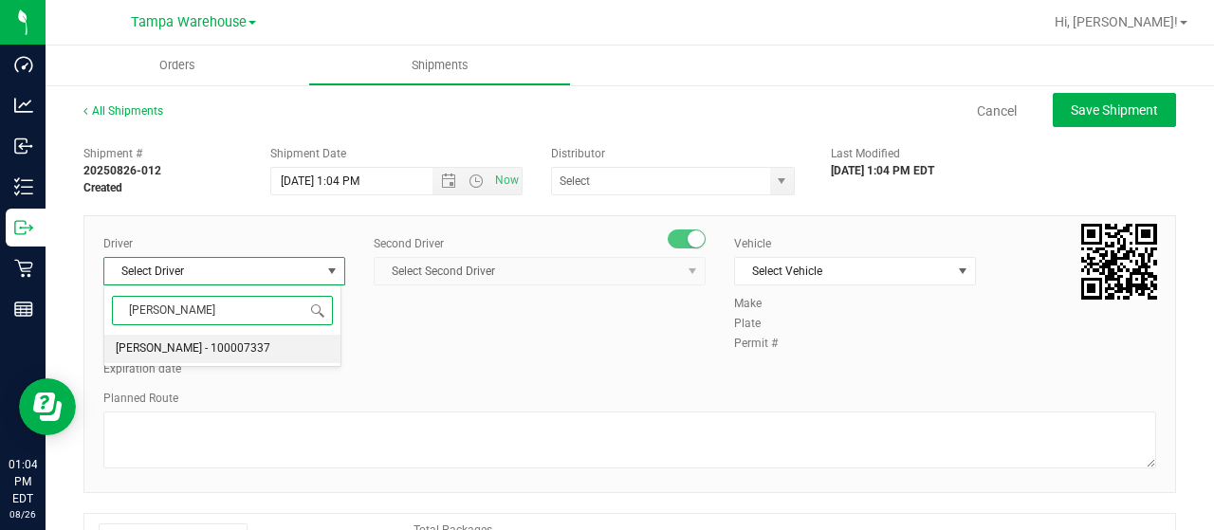
click at [205, 352] on span "[PERSON_NAME] - 100007337" at bounding box center [193, 349] width 155 height 25
type input "[PERSON_NAME]"
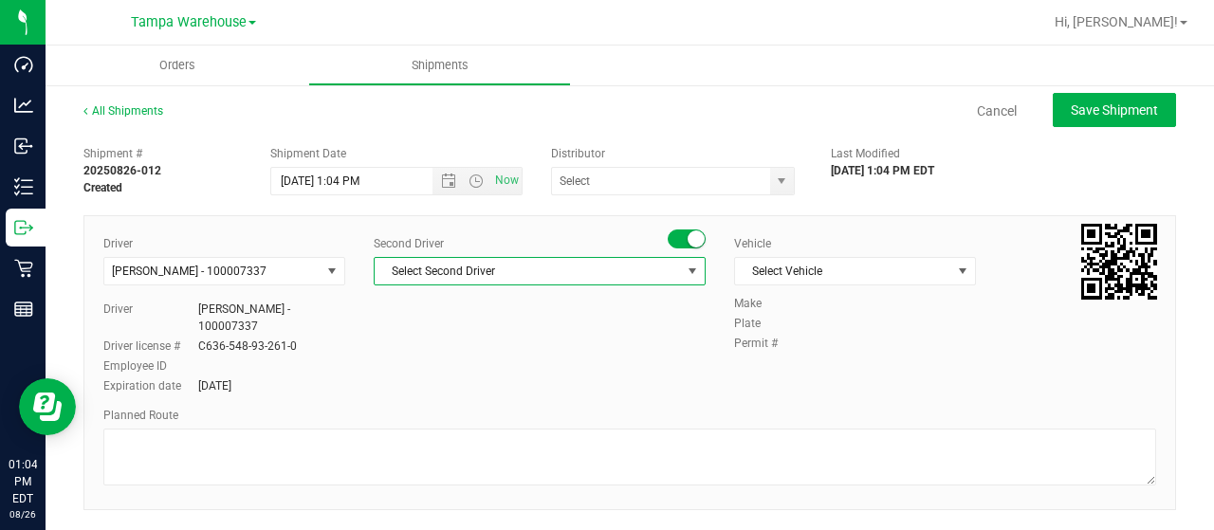
click at [562, 268] on span "Select Second Driver" at bounding box center [528, 271] width 306 height 27
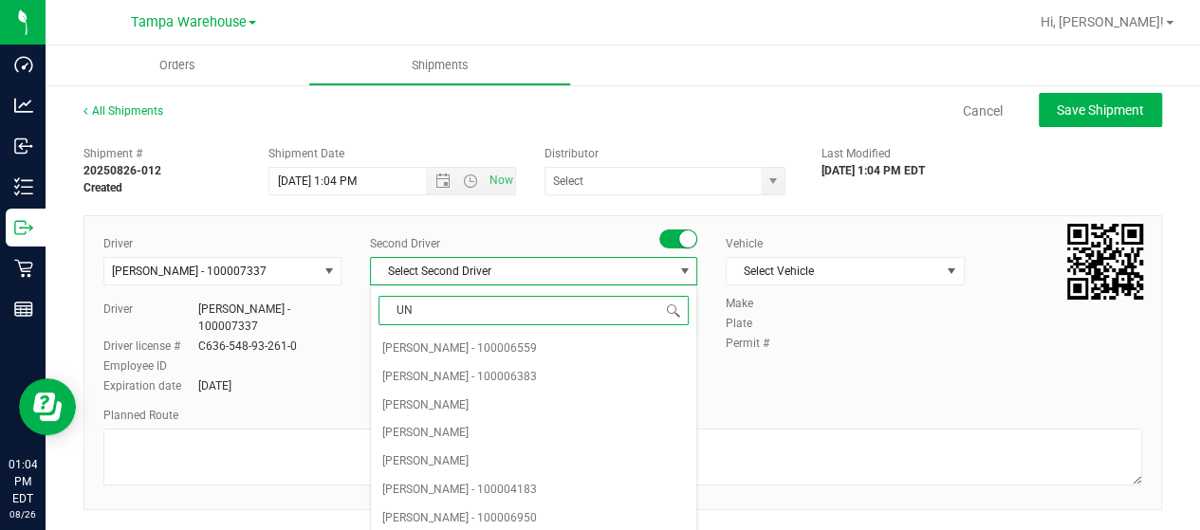
type input "UNT"
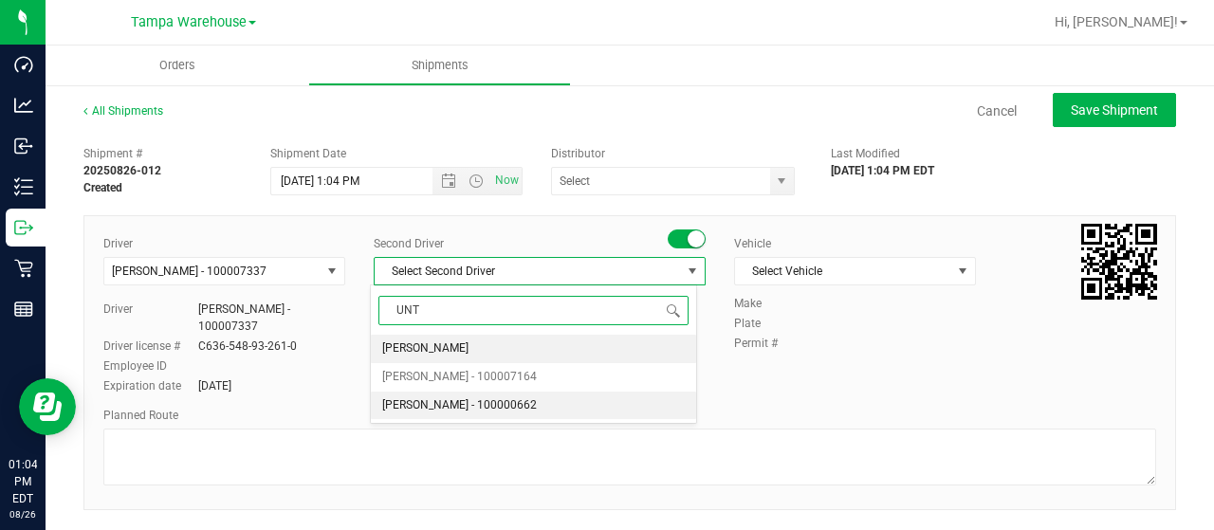
click at [459, 406] on span "[PERSON_NAME] - 100000662" at bounding box center [459, 406] width 155 height 25
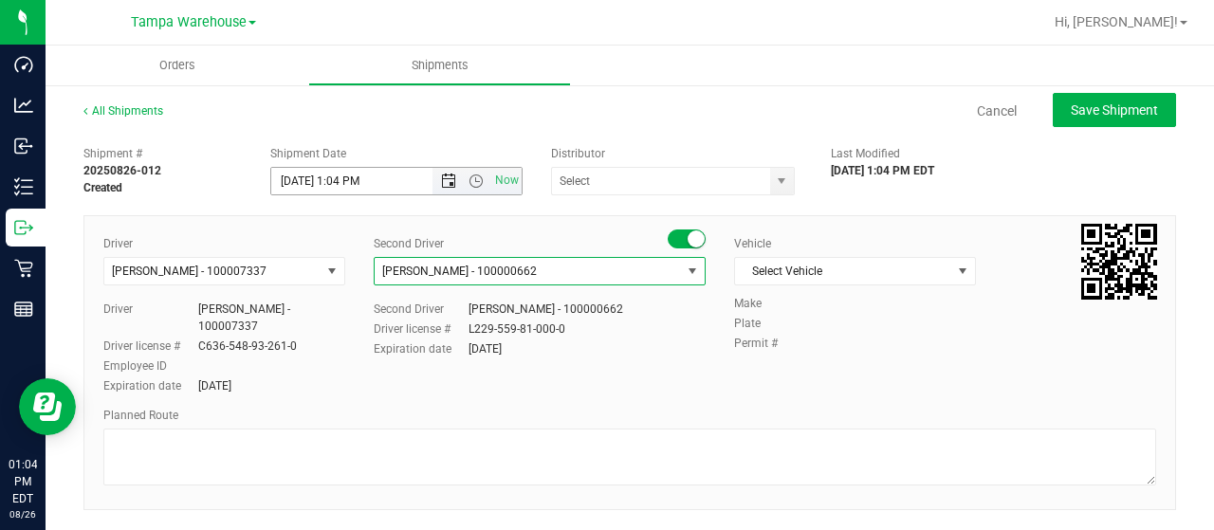
click at [442, 185] on span "Open the date view" at bounding box center [448, 181] width 15 height 15
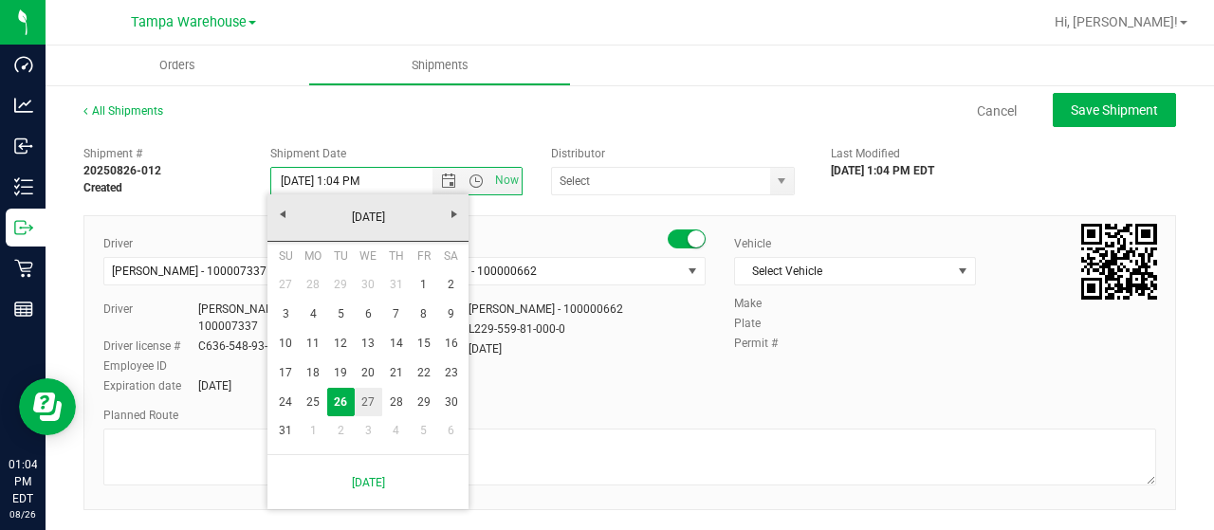
click at [365, 405] on link "27" at bounding box center [369, 402] width 28 height 29
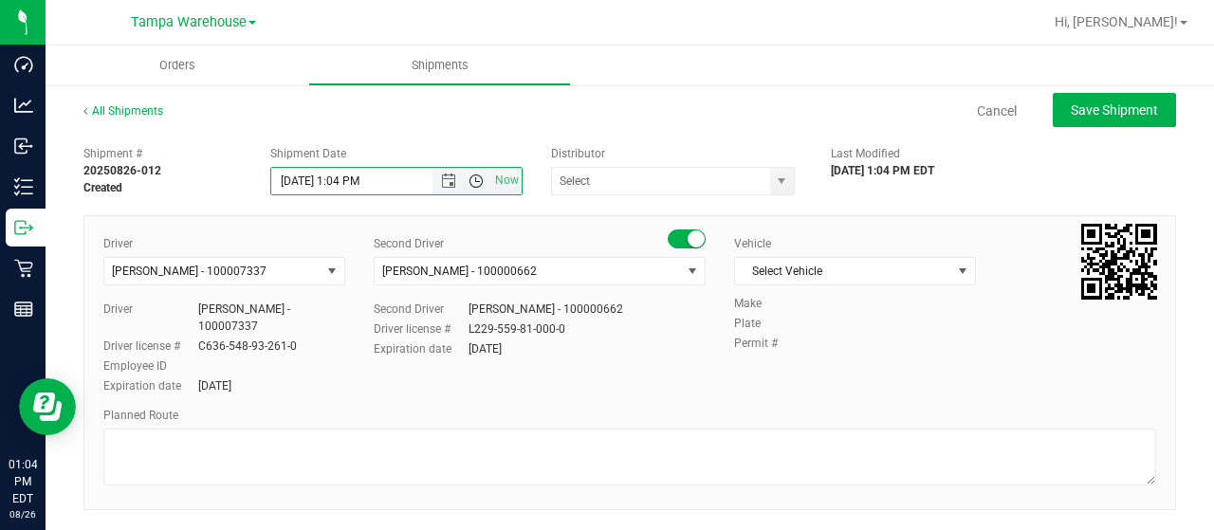
click at [471, 187] on span "Open the time view" at bounding box center [476, 181] width 15 height 15
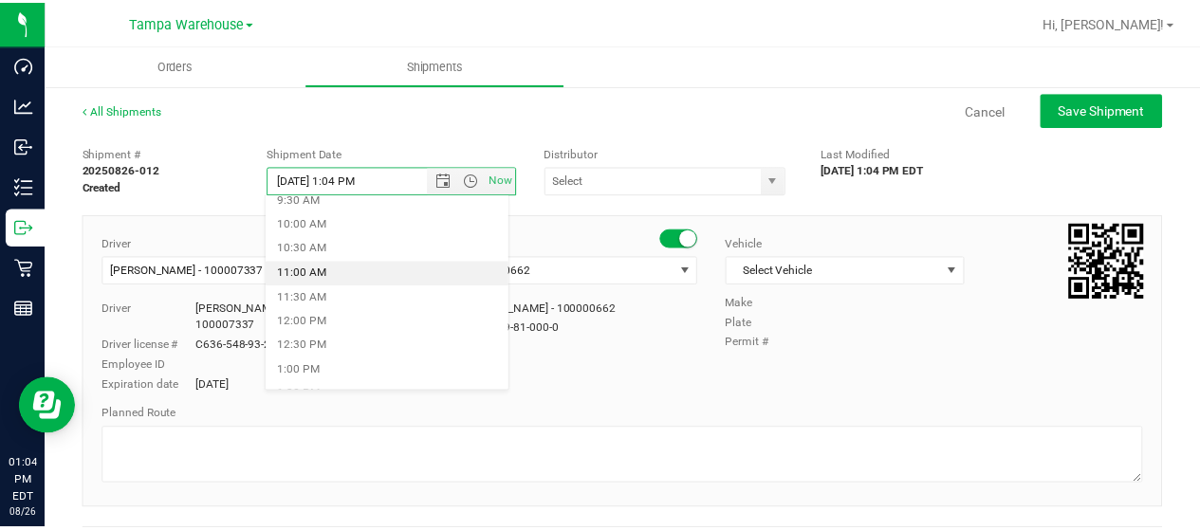
scroll to position [516, 0]
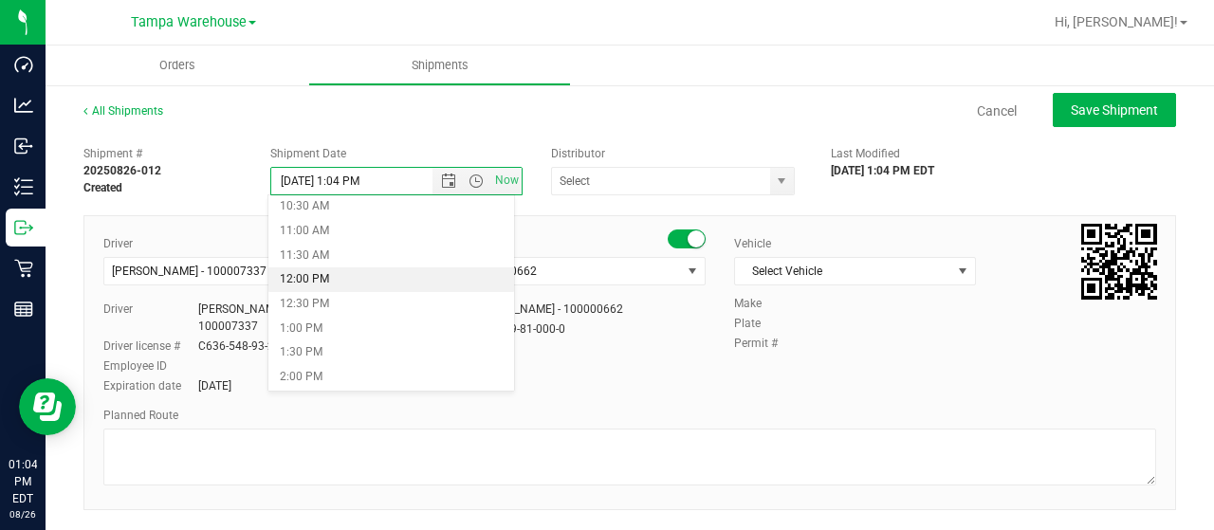
click at [311, 282] on li "12:00 PM" at bounding box center [390, 280] width 245 height 25
type input "[DATE] 12:00 PM"
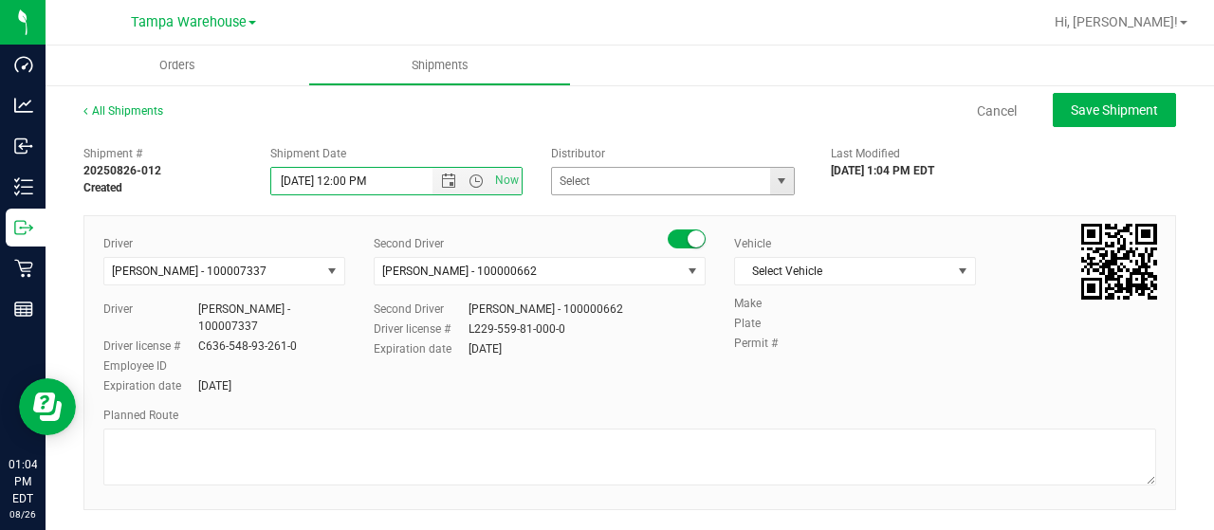
click at [774, 182] on span "select" at bounding box center [781, 181] width 15 height 15
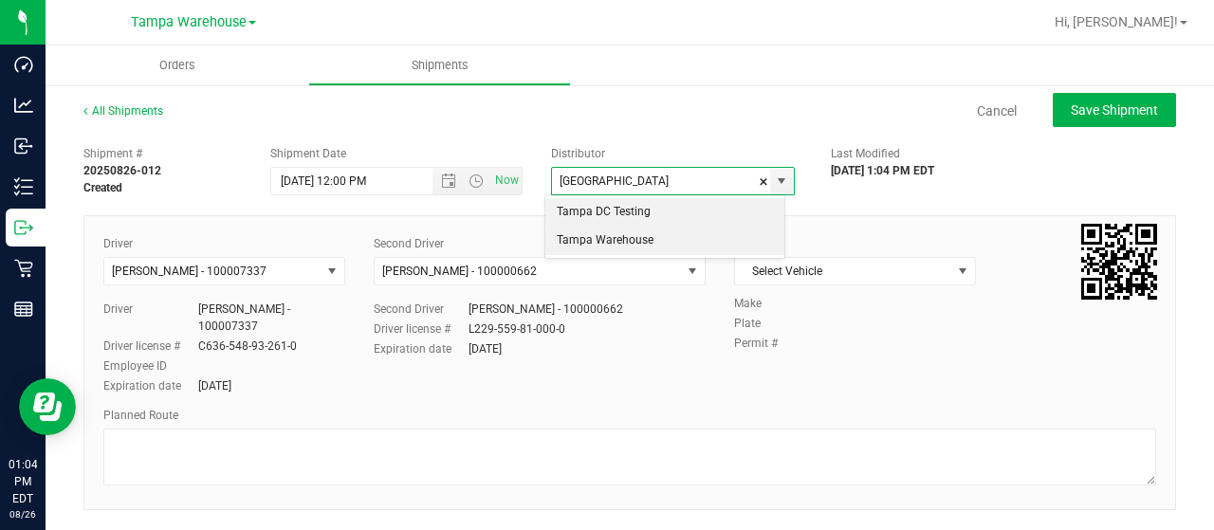
click at [639, 238] on li "Tampa Warehouse" at bounding box center [664, 241] width 239 height 28
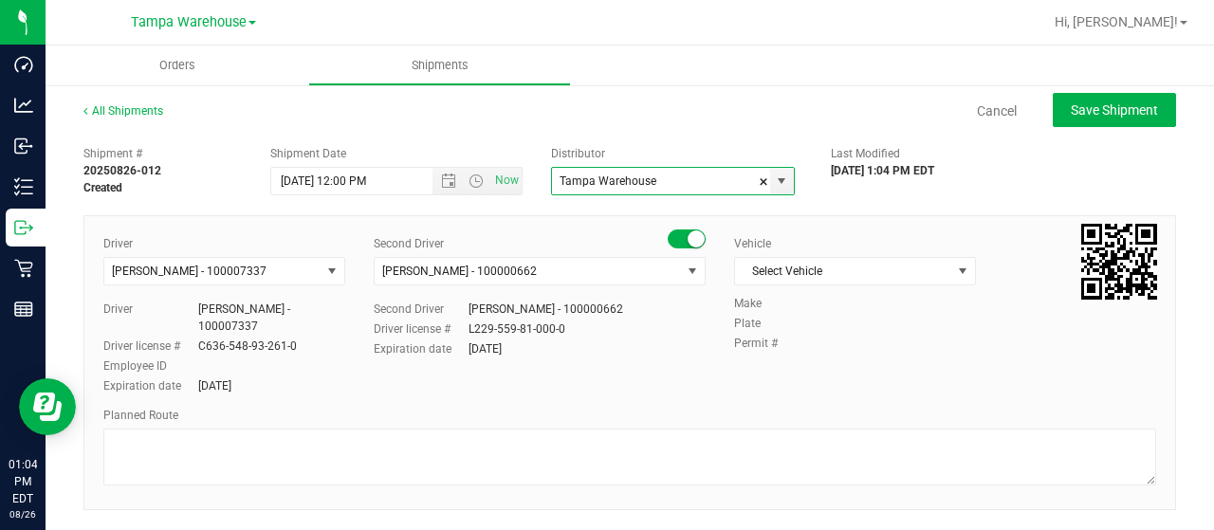
type input "Tampa Warehouse"
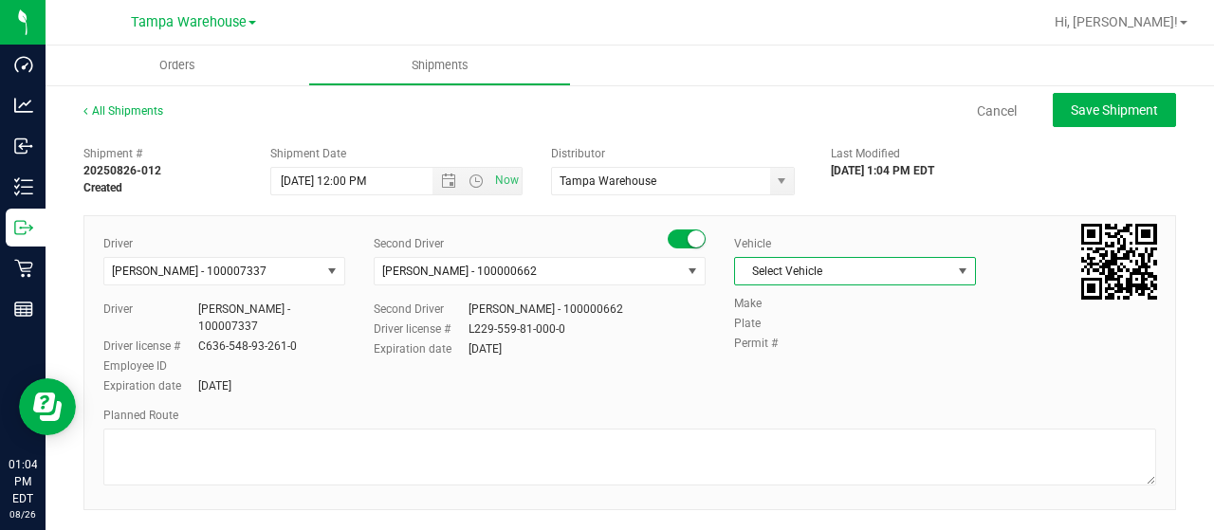
click at [909, 271] on span "Select Vehicle" at bounding box center [843, 271] width 216 height 27
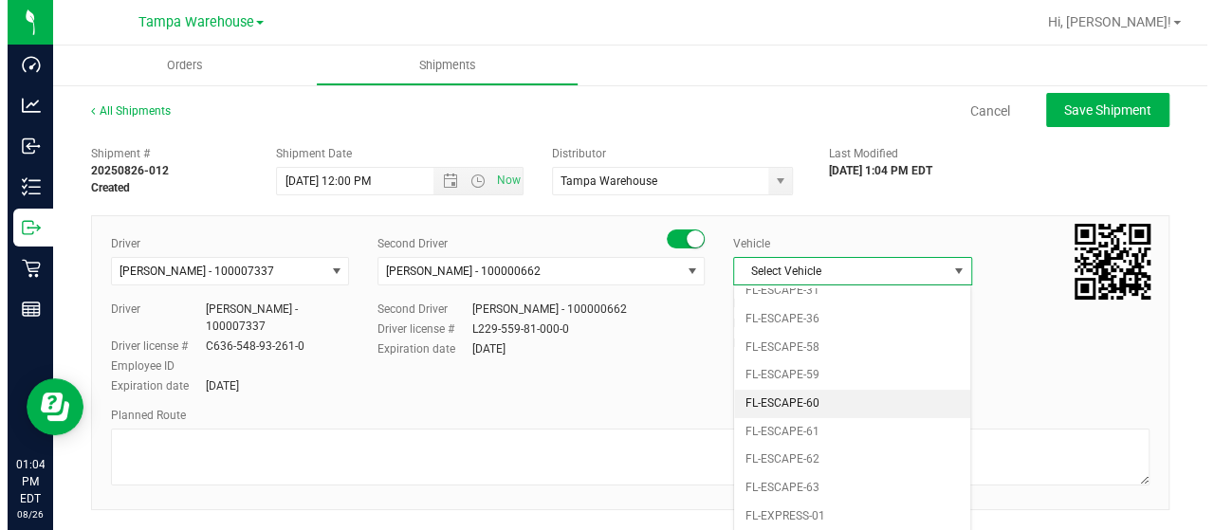
scroll to position [323, 0]
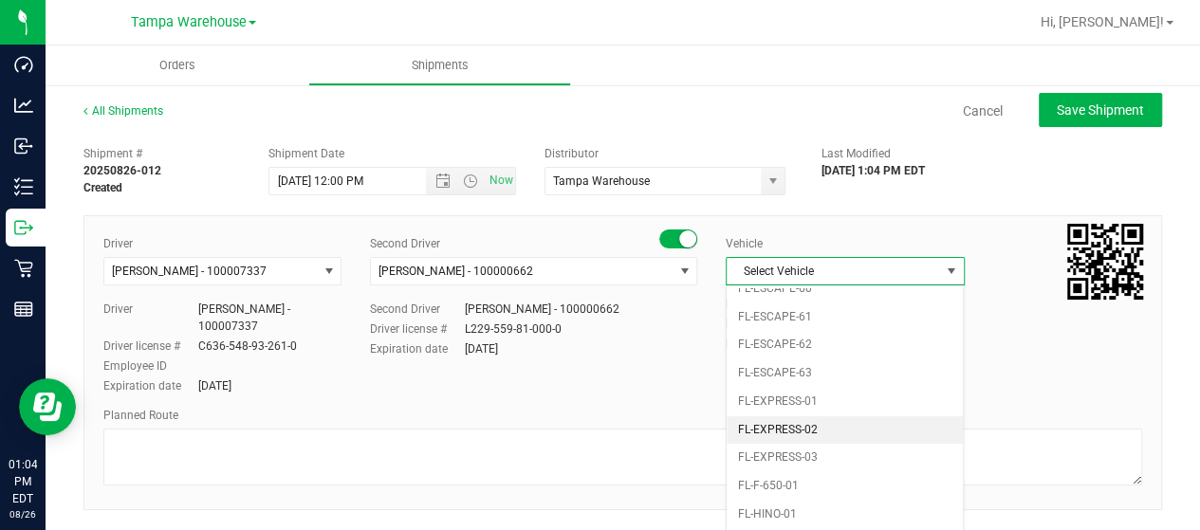
click at [845, 422] on li "FL-EXPRESS-02" at bounding box center [845, 430] width 236 height 28
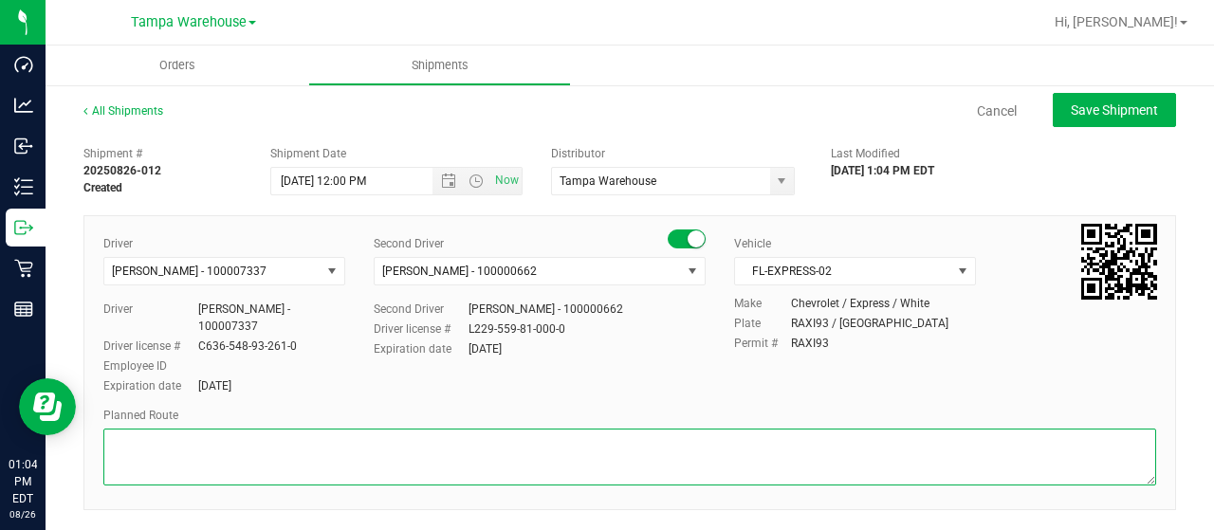
click at [688, 429] on textarea at bounding box center [629, 457] width 1053 height 57
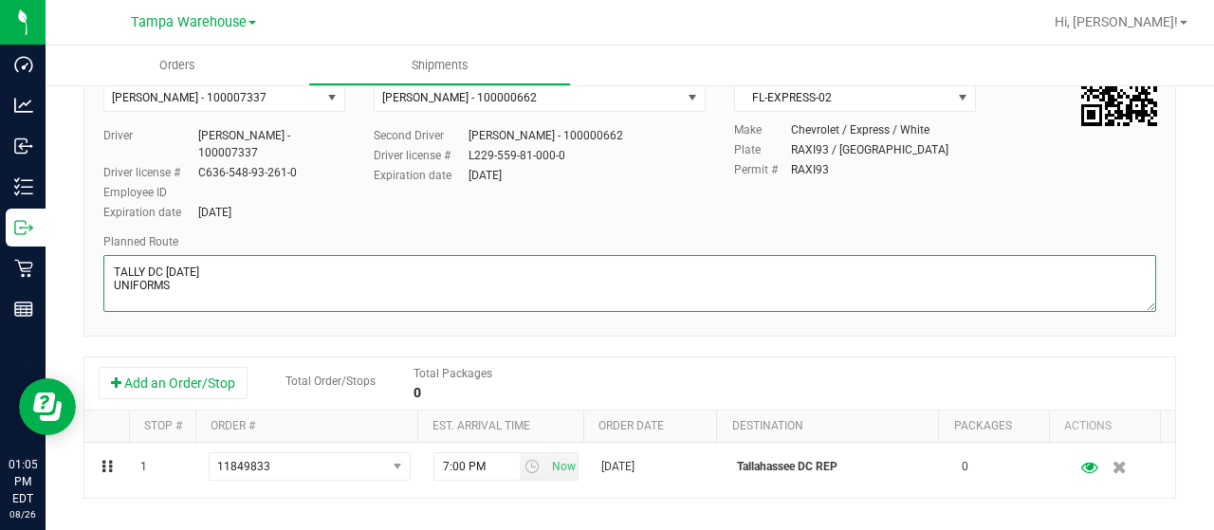
scroll to position [175, 0]
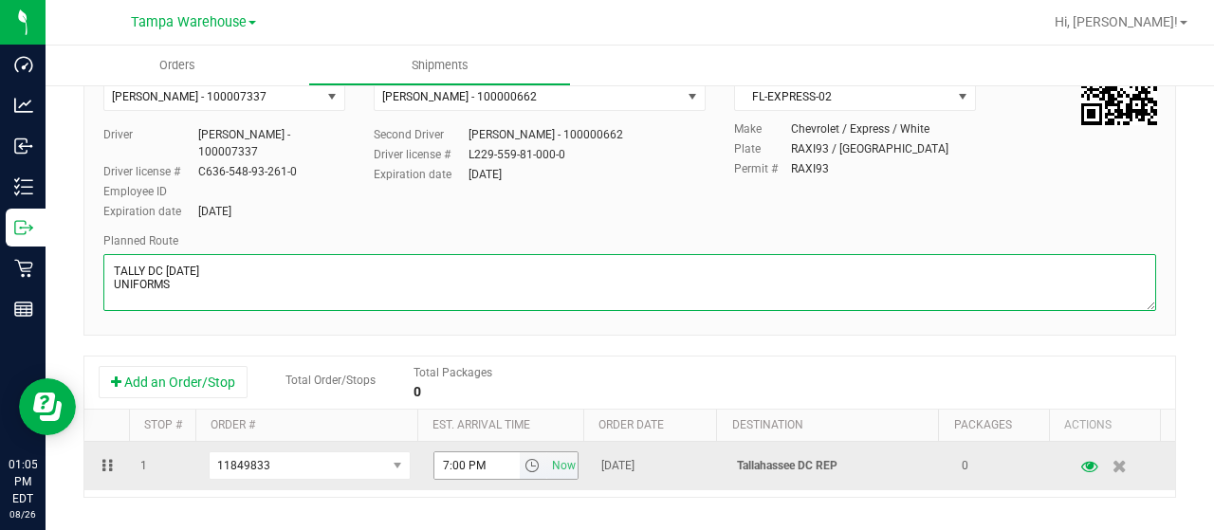
click at [525, 458] on span "select" at bounding box center [532, 465] width 15 height 15
type textarea "TALLY DC [DATE] UNIFORMS"
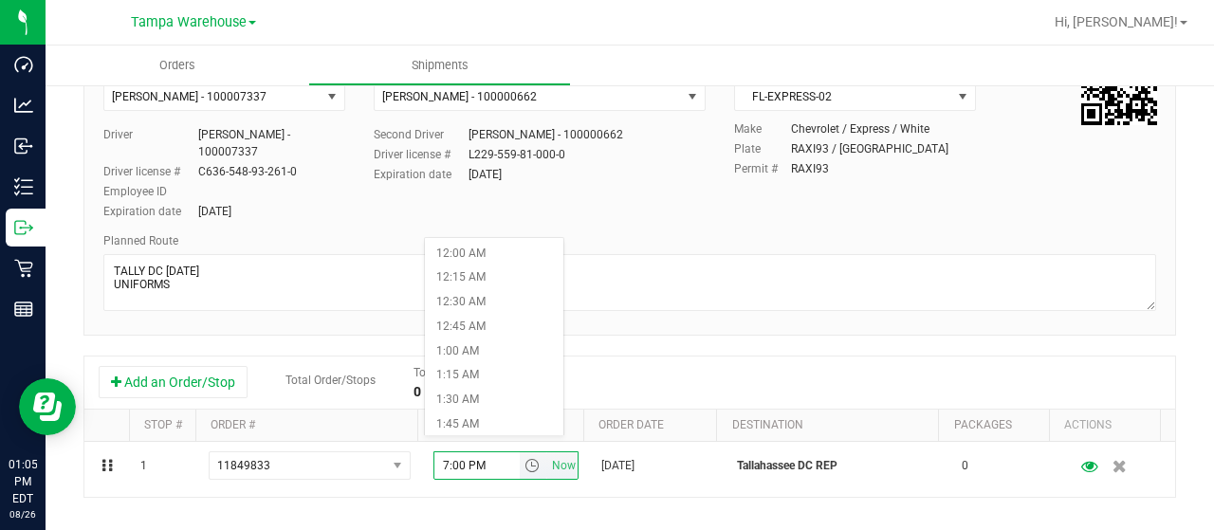
drag, startPoint x: 520, startPoint y: 451, endPoint x: 923, endPoint y: 378, distance: 409.7
click at [923, 378] on div "Add an Order/Stop Total Order/Stops Total Packages 0" at bounding box center [630, 382] width 1062 height 33
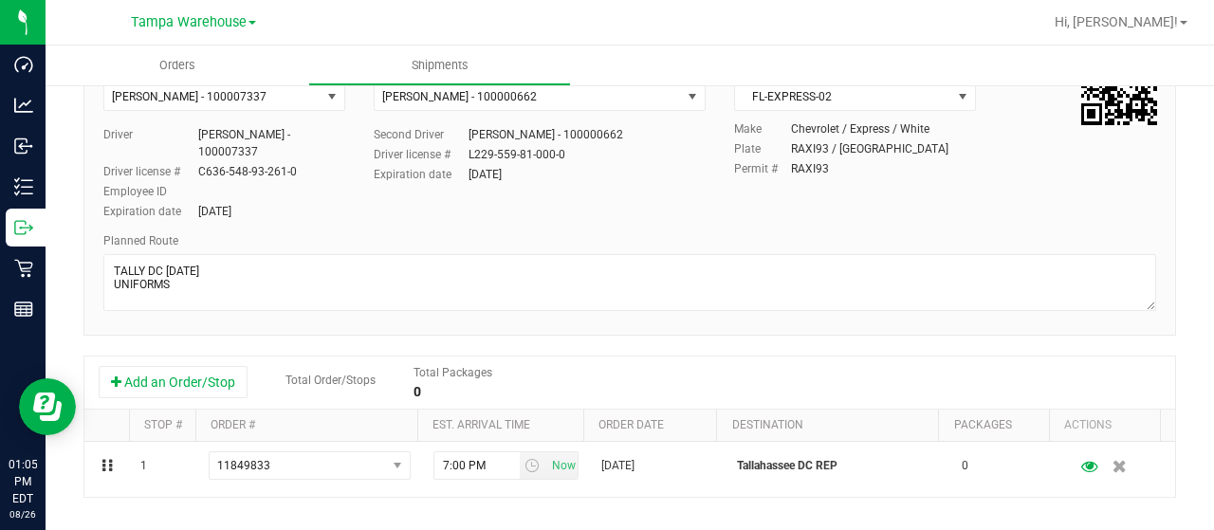
scroll to position [0, 0]
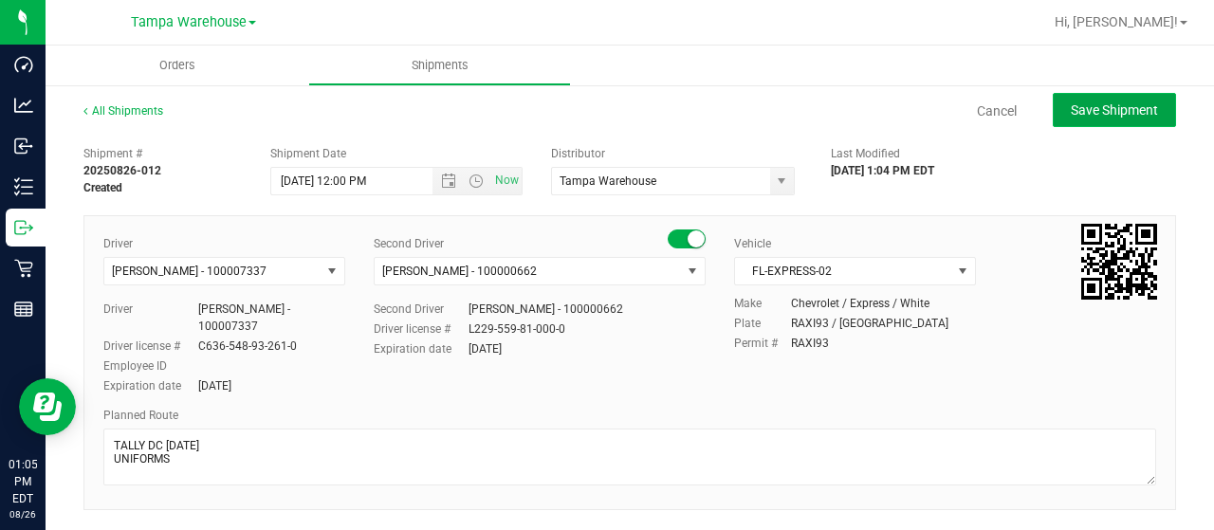
click at [1125, 110] on span "Save Shipment" at bounding box center [1114, 109] width 87 height 15
type input "[DATE] 4:00 PM"
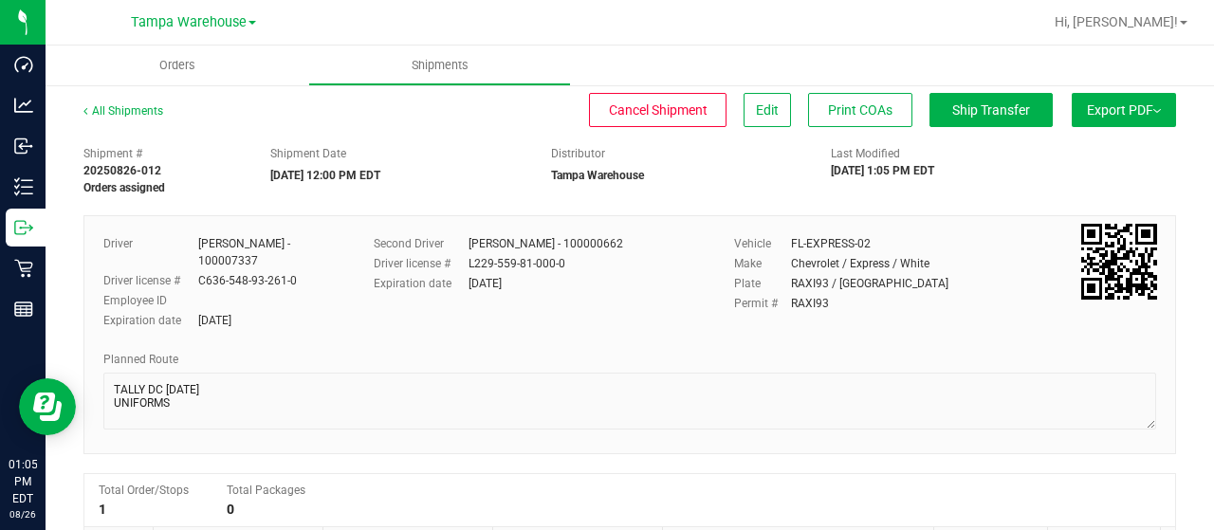
click at [1120, 113] on span "Export PDF" at bounding box center [1124, 109] width 74 height 15
click at [1110, 176] on div "Manifest by Lot" at bounding box center [1123, 180] width 175 height 13
click at [987, 120] on button "Ship Transfer" at bounding box center [991, 110] width 123 height 34
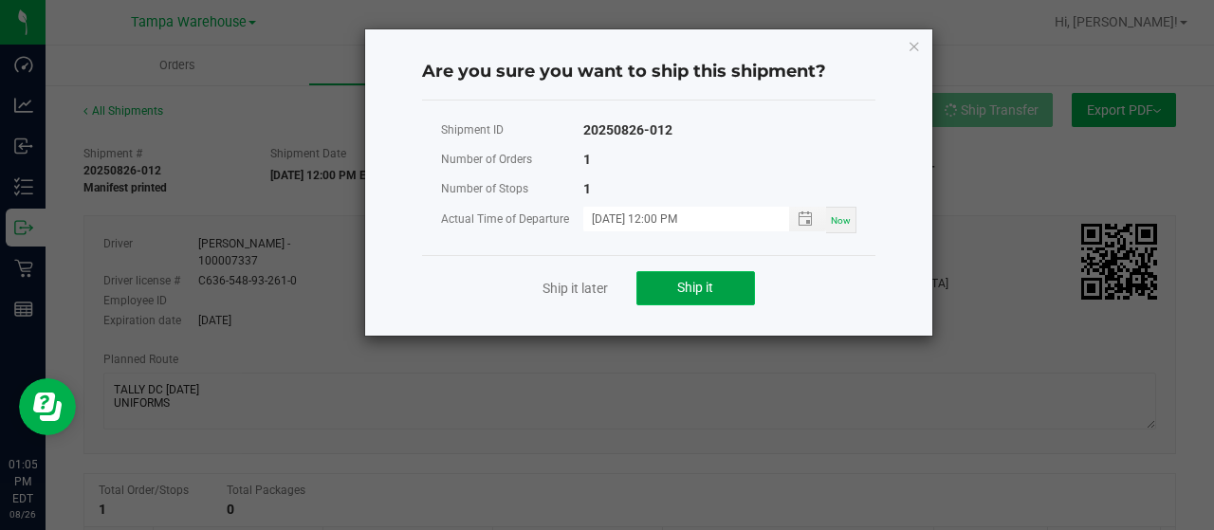
click at [683, 293] on span "Ship it" at bounding box center [695, 287] width 36 height 15
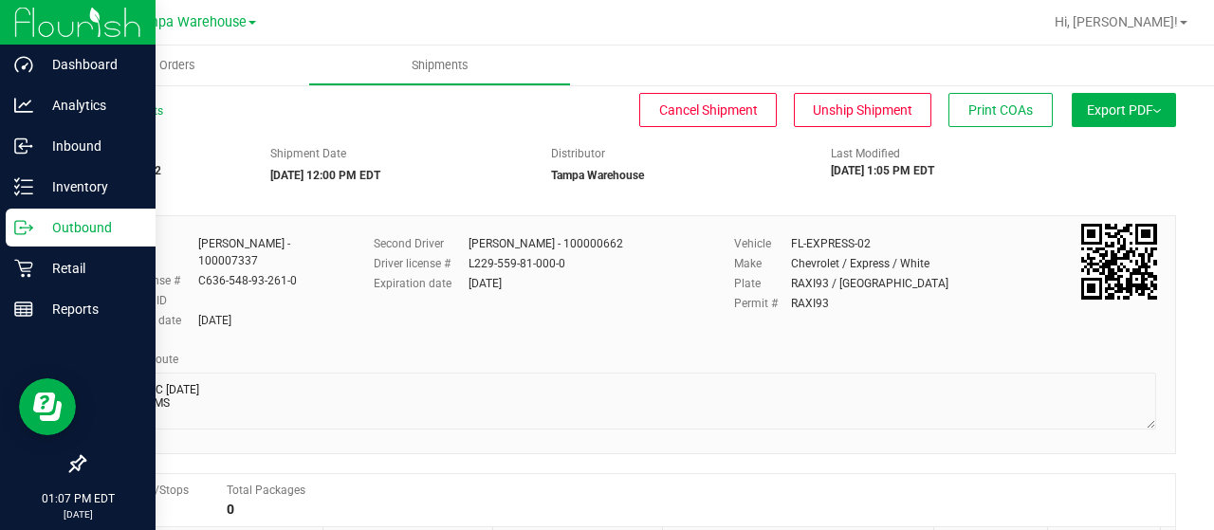
click at [28, 225] on icon at bounding box center [23, 227] width 19 height 19
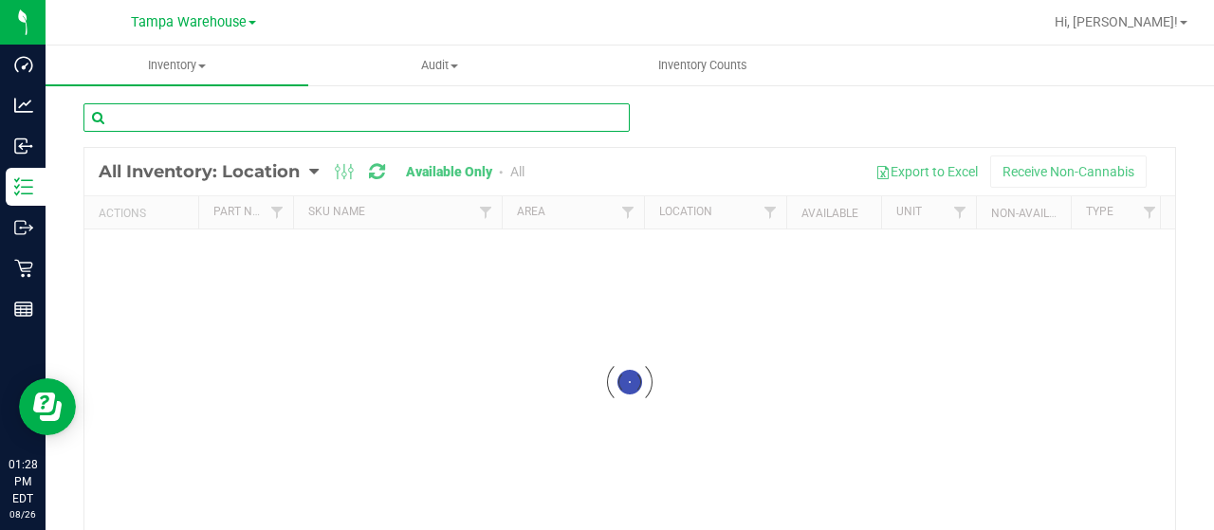
click at [334, 120] on input "text" at bounding box center [356, 117] width 546 height 28
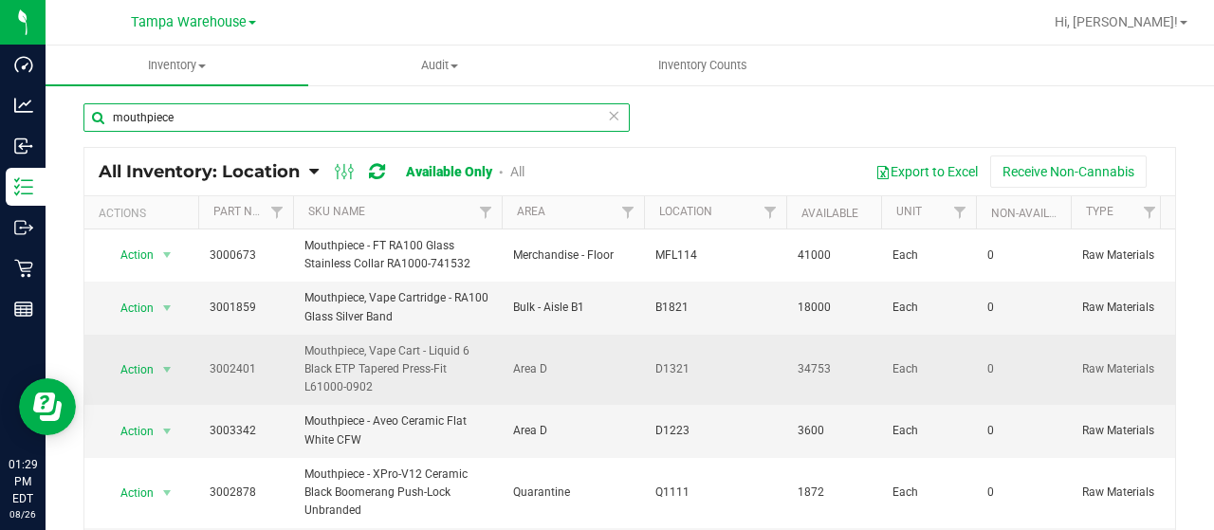
type input "mouthpiece"
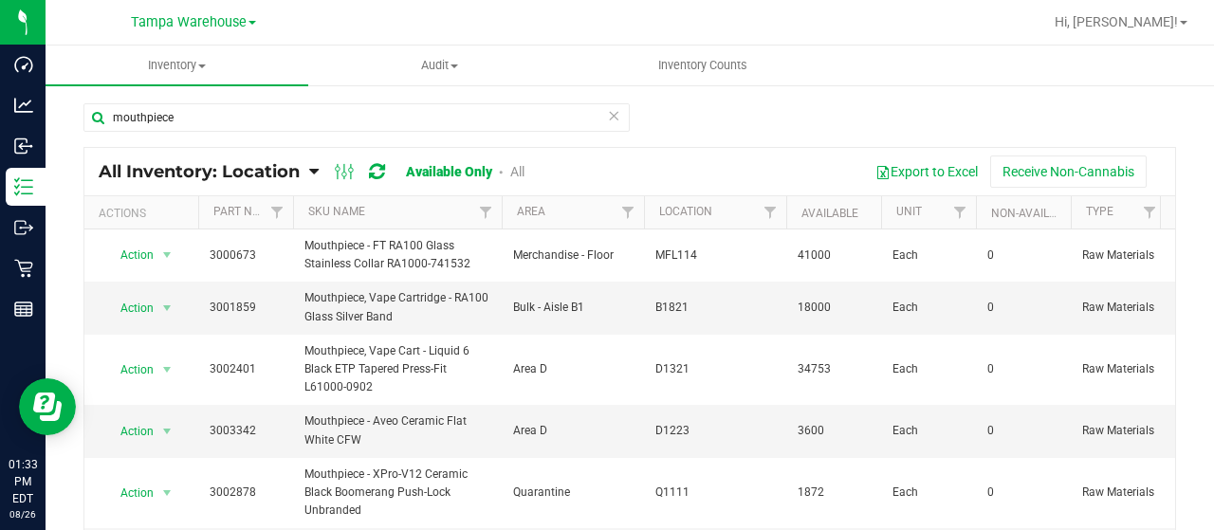
click at [689, 155] on div "All Inventory: Location Item Summary Item (default) Item by Strain Item by Loca…" at bounding box center [629, 171] width 1091 height 47
